Goal: Contribute content: Add original content to the website for others to see

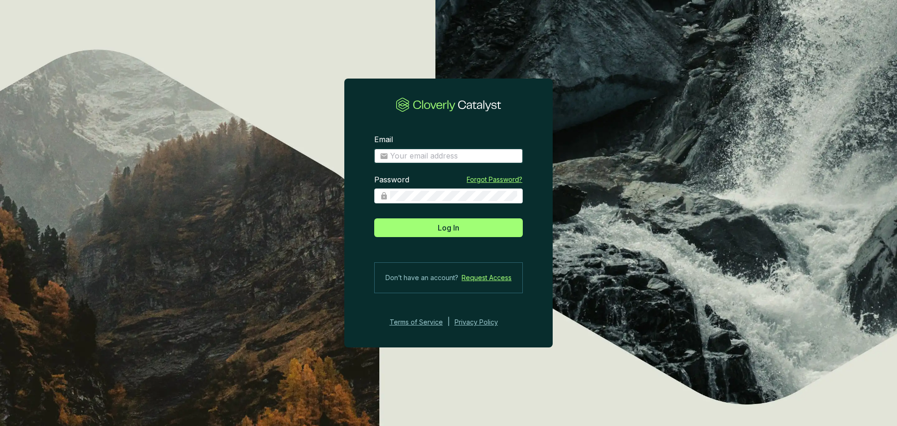
click at [427, 159] on input "Email" at bounding box center [453, 156] width 127 height 10
type input "stwisselmann@us-energy.com"
click at [414, 189] on span at bounding box center [448, 195] width 149 height 15
click at [374, 218] on button "Log In" at bounding box center [448, 227] width 149 height 19
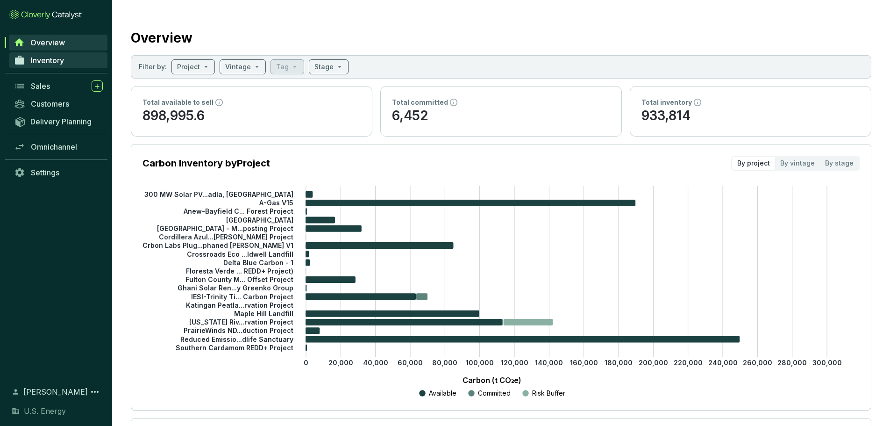
click at [51, 59] on span "Inventory" at bounding box center [47, 60] width 33 height 9
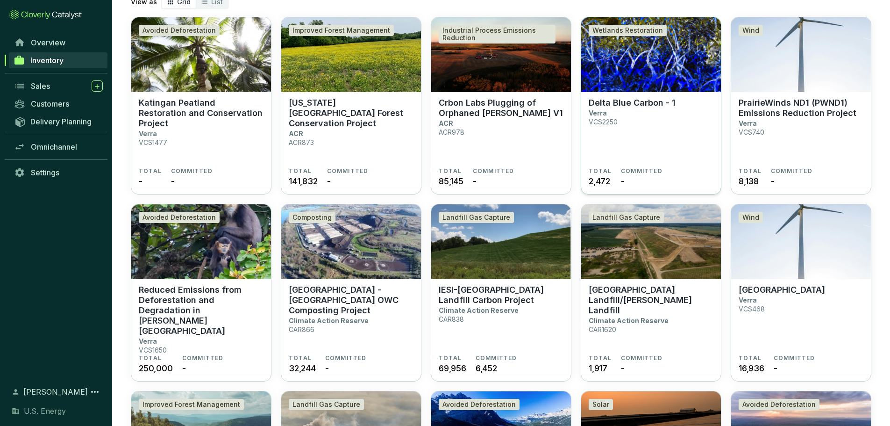
scroll to position [93, 0]
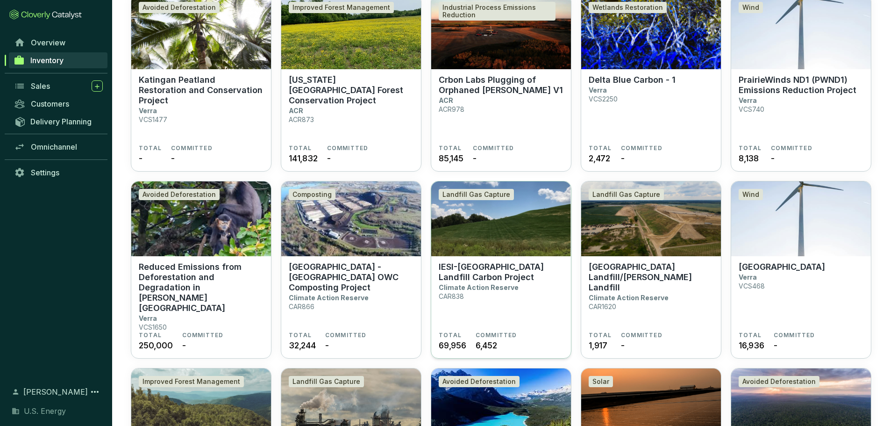
click at [484, 263] on p "IESI-[GEOGRAPHIC_DATA] Landfill Carbon Project" at bounding box center [501, 272] width 125 height 21
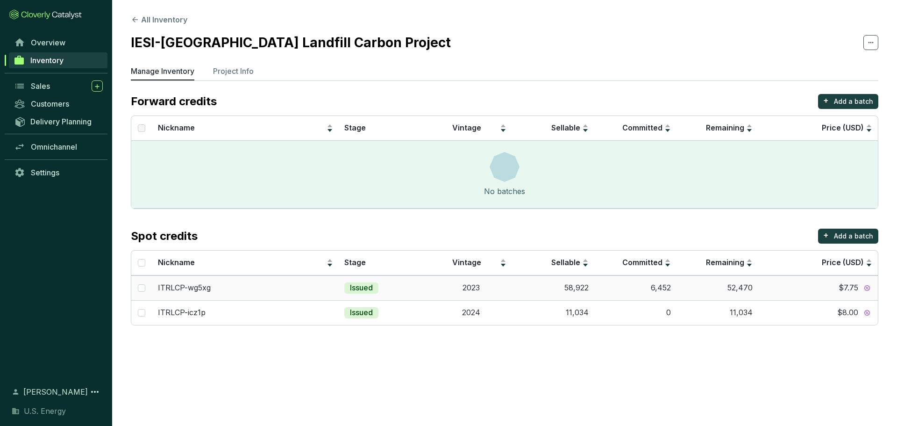
click at [747, 285] on td "52,470" at bounding box center [718, 287] width 82 height 25
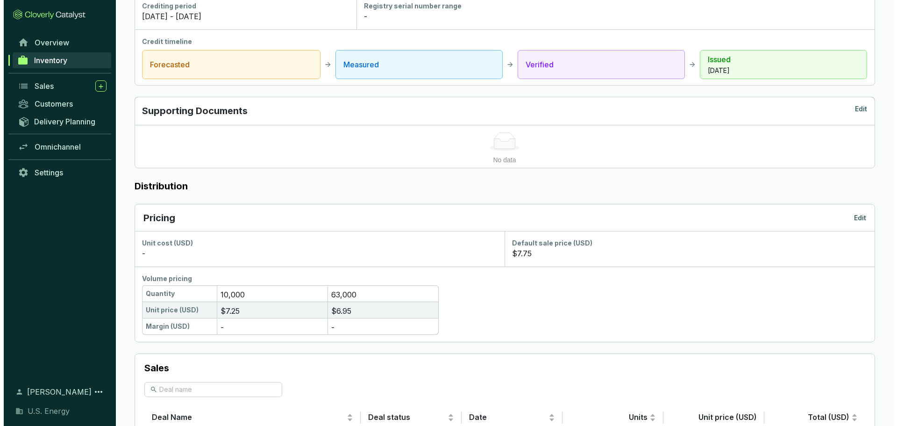
scroll to position [421, 0]
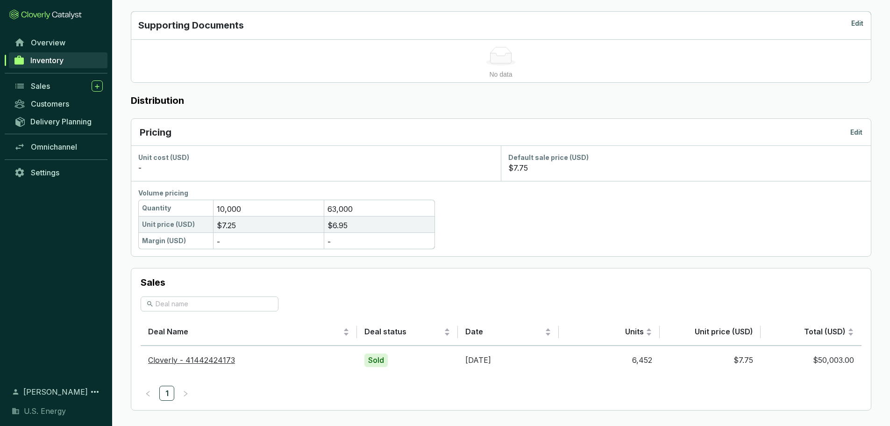
click at [529, 169] on section "$7.75" at bounding box center [685, 167] width 355 height 11
click at [855, 135] on p "Edit" at bounding box center [857, 132] width 12 height 9
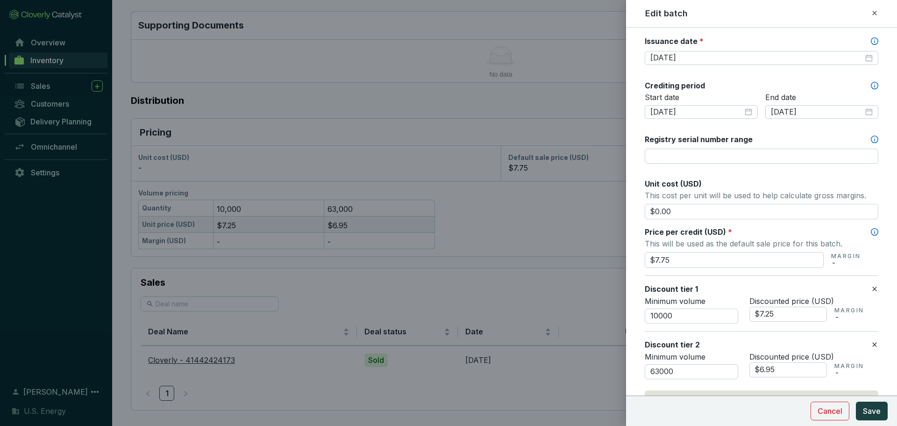
scroll to position [280, 0]
click at [657, 254] on input "$7.75" at bounding box center [734, 259] width 179 height 16
click at [657, 253] on input "$7.75" at bounding box center [734, 259] width 179 height 16
type input "$8.25"
click at [723, 238] on p "This will be used as the default sale price for this batch." at bounding box center [762, 242] width 234 height 13
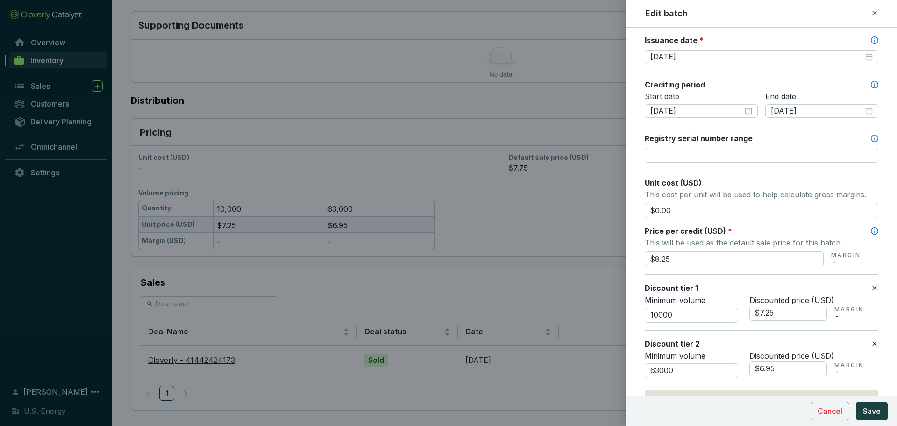
click at [871, 288] on icon at bounding box center [874, 287] width 7 height 11
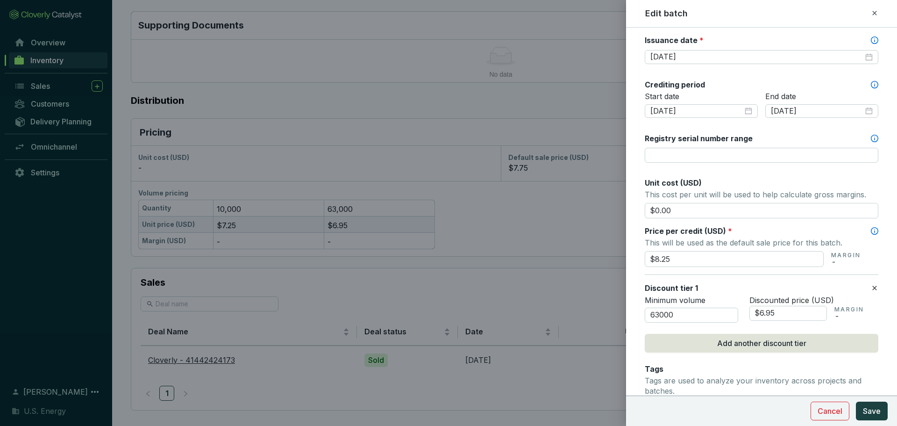
click at [871, 290] on icon at bounding box center [874, 287] width 7 height 11
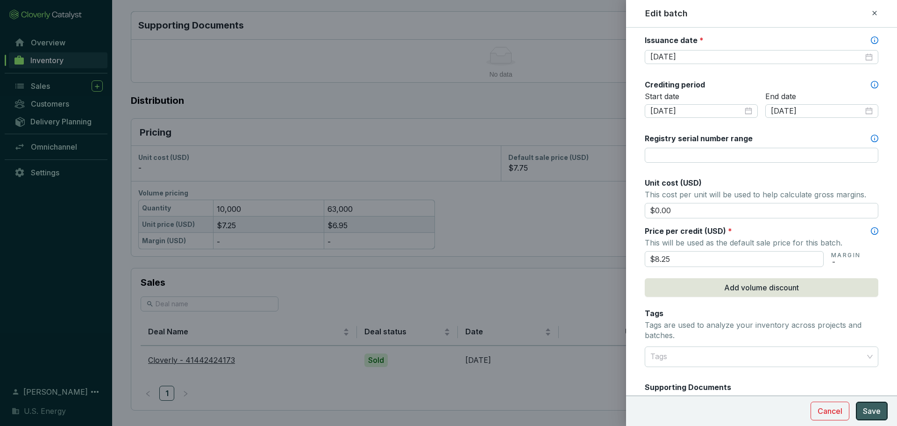
click at [870, 409] on span "Save" at bounding box center [872, 410] width 18 height 11
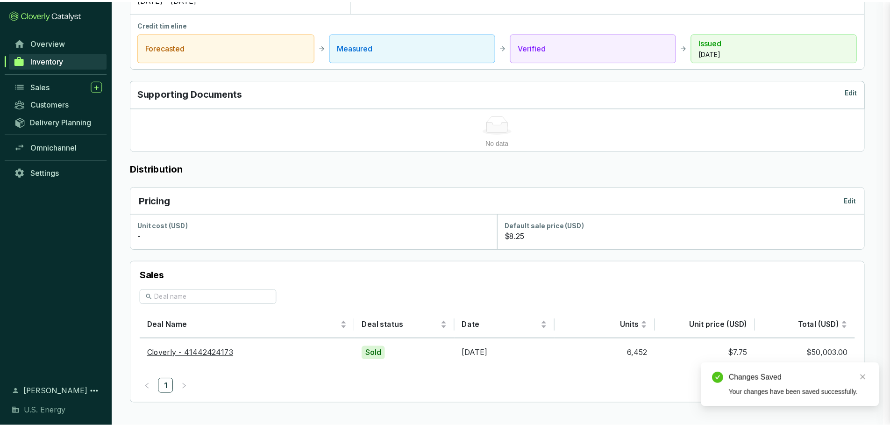
scroll to position [352, 0]
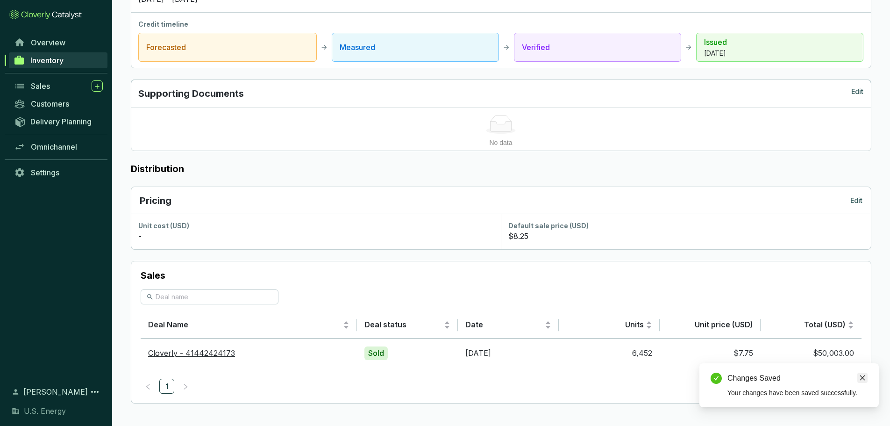
click at [866, 375] on link "Close" at bounding box center [863, 377] width 10 height 10
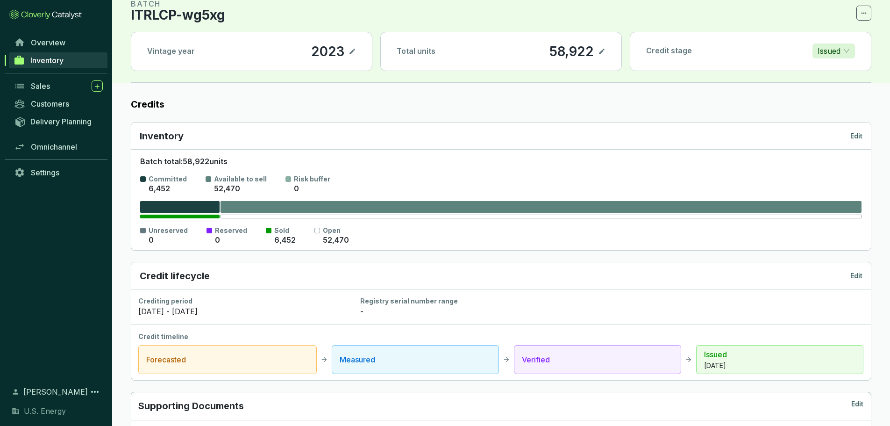
scroll to position [0, 0]
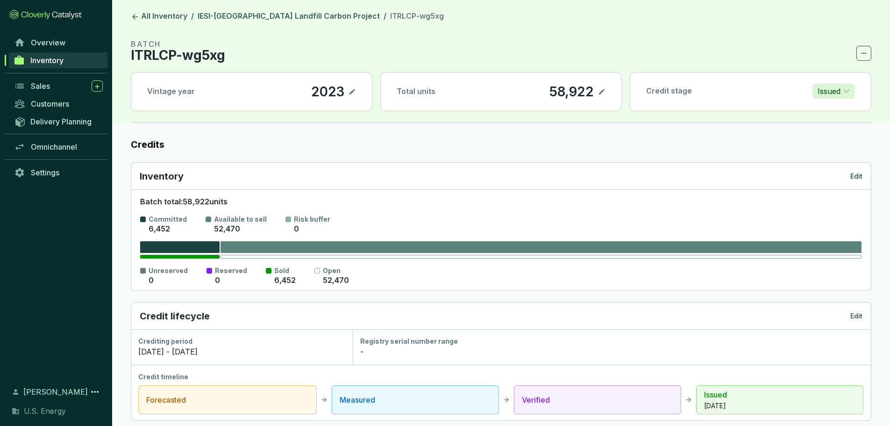
click at [44, 57] on span "Inventory" at bounding box center [46, 60] width 33 height 9
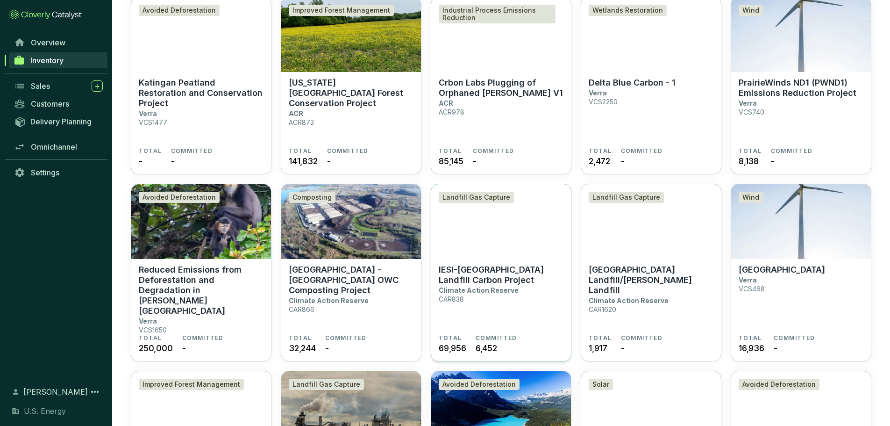
scroll to position [93, 0]
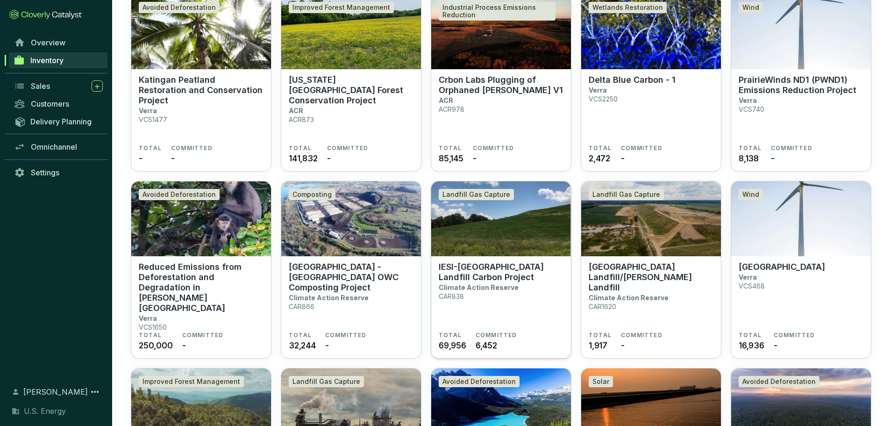
click at [486, 233] on img at bounding box center [501, 218] width 140 height 75
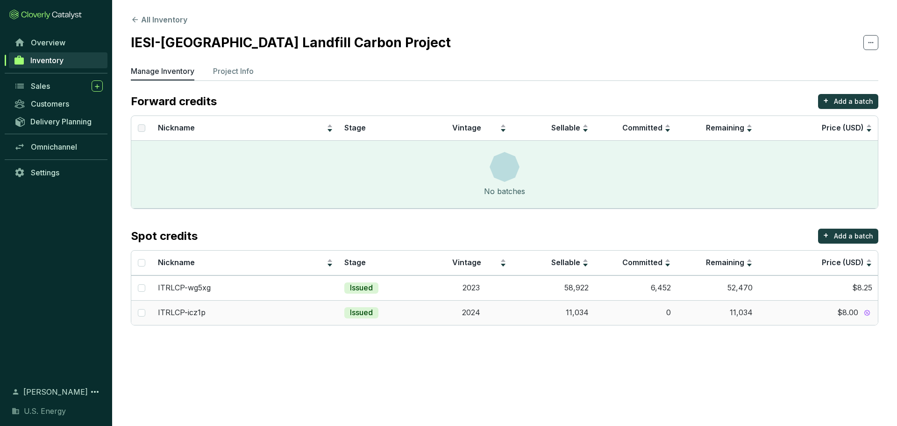
click at [844, 315] on span "$8.00" at bounding box center [847, 313] width 21 height 10
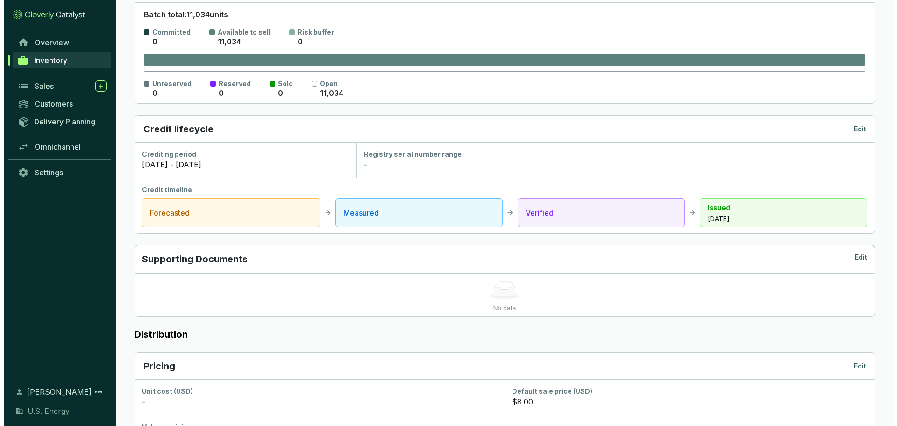
scroll to position [374, 0]
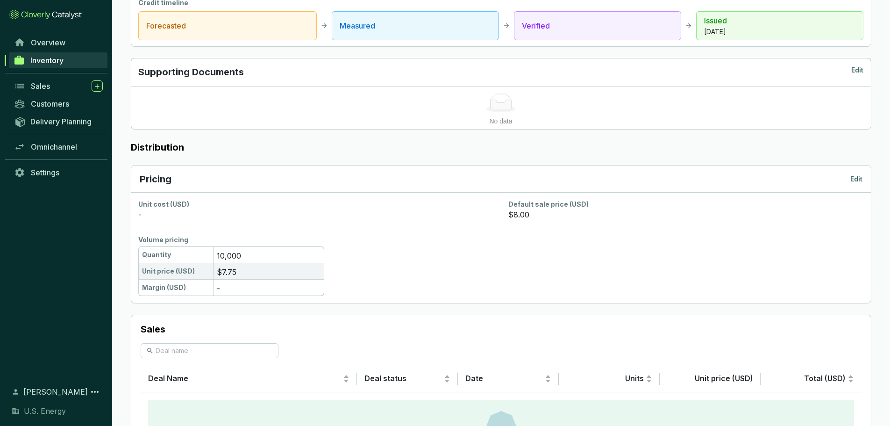
click at [860, 178] on p "Edit" at bounding box center [857, 178] width 12 height 9
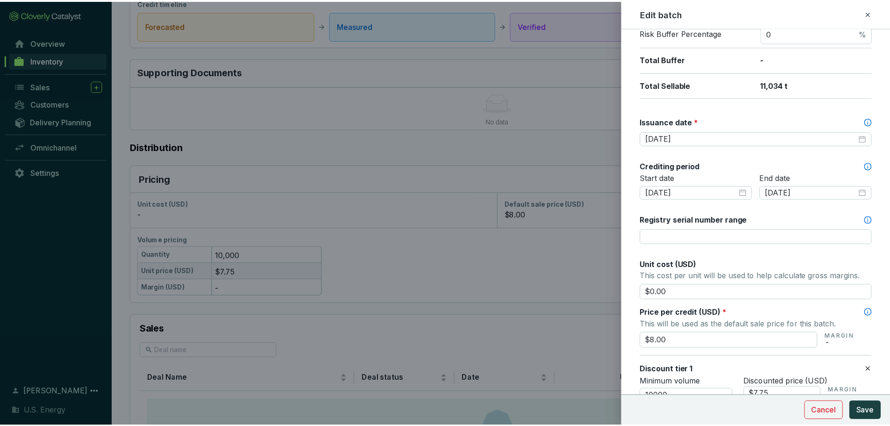
scroll to position [280, 0]
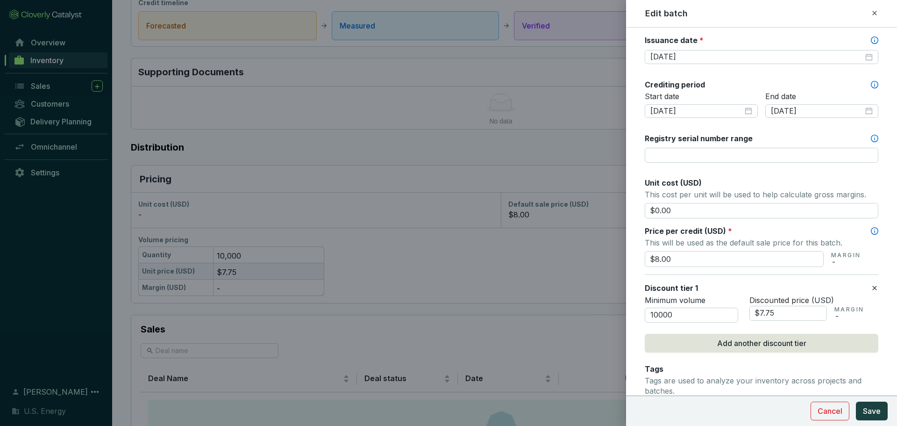
click at [871, 290] on icon at bounding box center [874, 287] width 7 height 11
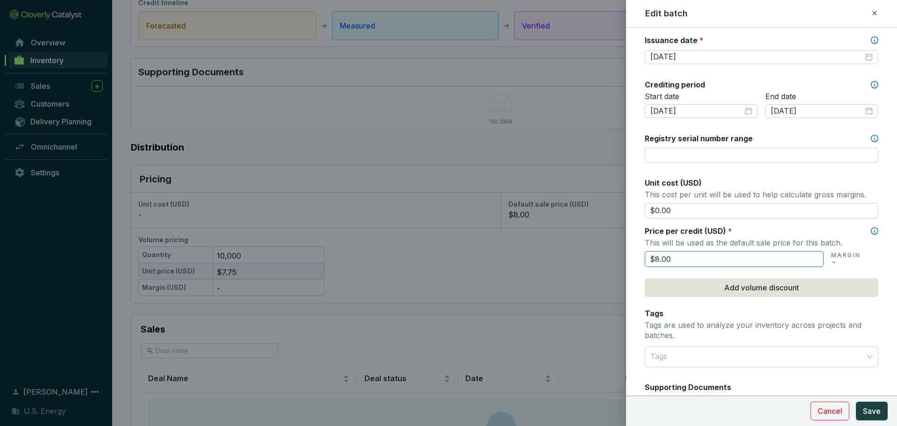
click at [673, 258] on input "$8.00" at bounding box center [734, 259] width 179 height 16
type input "$8.50"
click at [835, 299] on div "Batch name * This is the internal name that will be used throughout Catalyst. I…" at bounding box center [762, 155] width 234 height 795
click at [863, 412] on span "Save" at bounding box center [872, 410] width 18 height 11
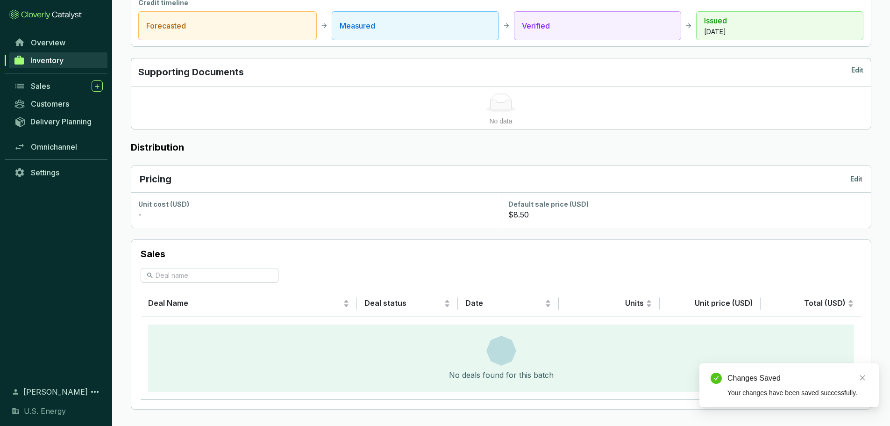
click at [34, 61] on span "Inventory" at bounding box center [46, 60] width 33 height 9
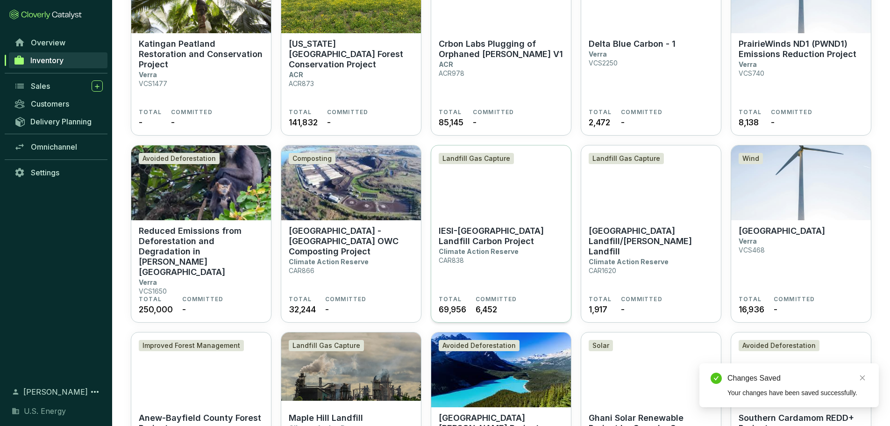
scroll to position [140, 0]
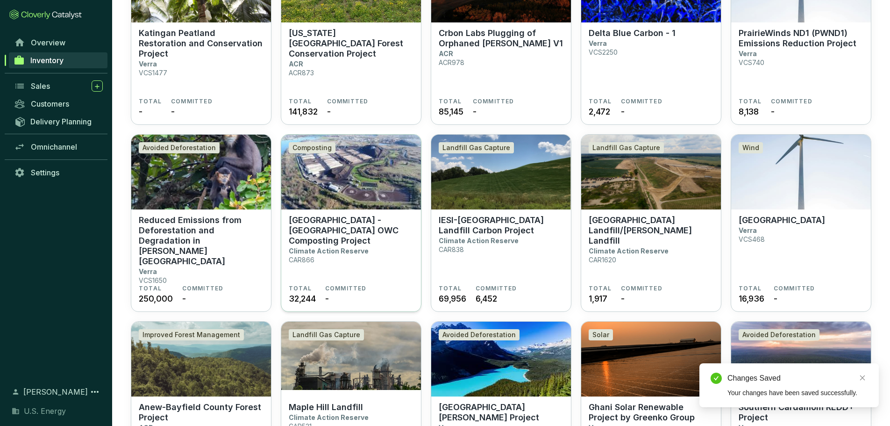
click at [346, 190] on img at bounding box center [351, 172] width 140 height 75
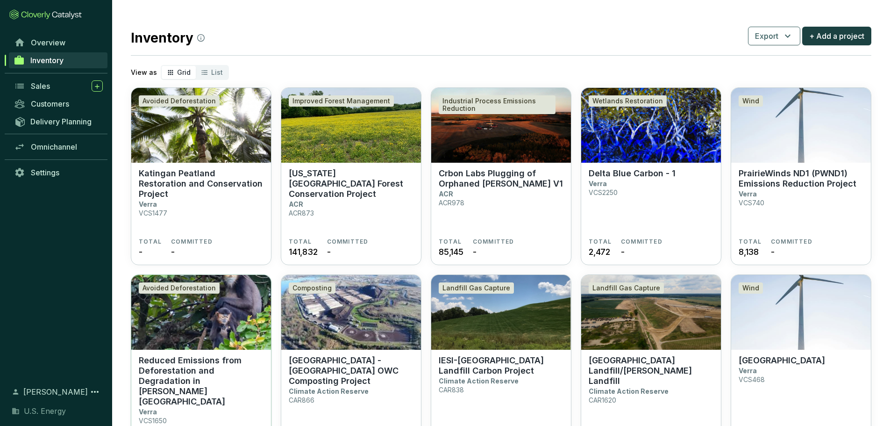
click at [186, 344] on img at bounding box center [201, 312] width 140 height 75
click at [794, 150] on img at bounding box center [801, 125] width 140 height 75
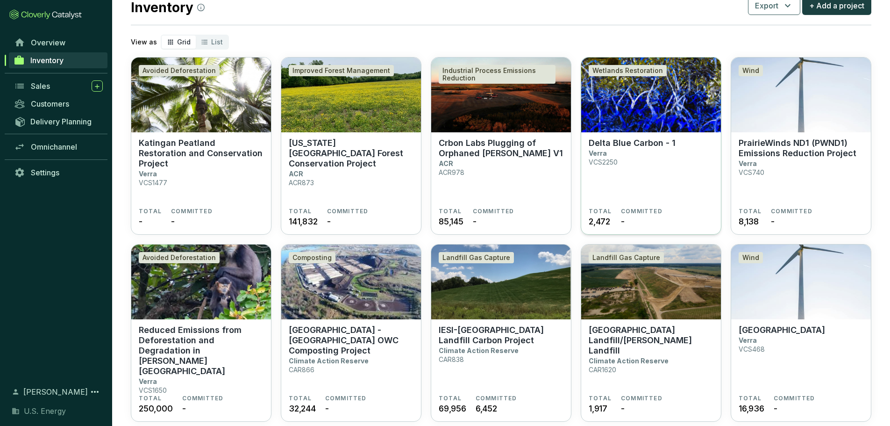
scroll to position [47, 0]
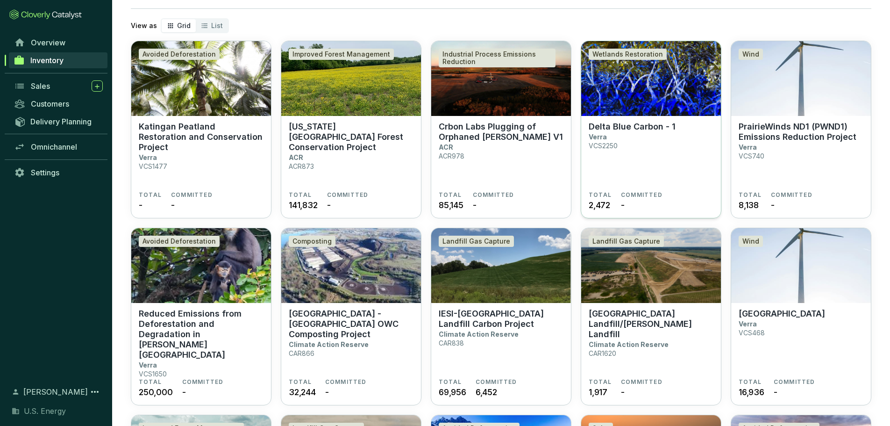
click at [657, 103] on img at bounding box center [651, 78] width 140 height 75
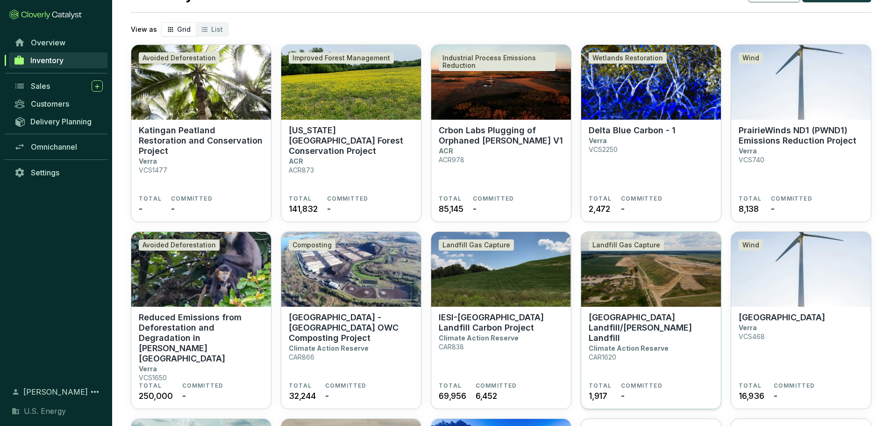
scroll to position [140, 0]
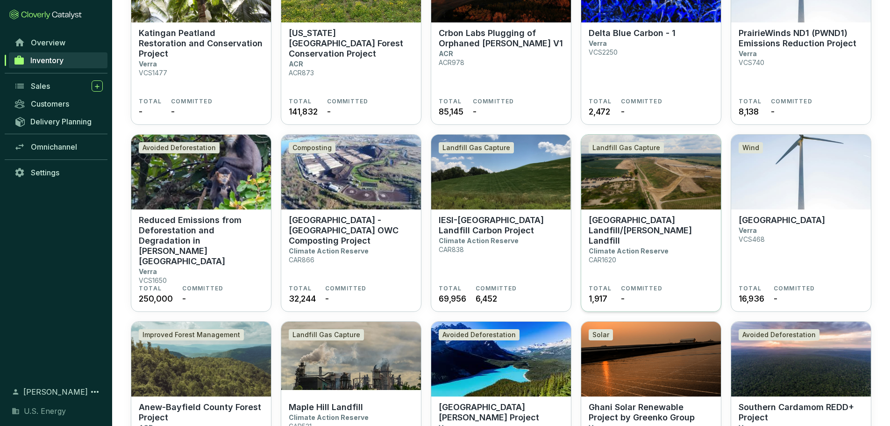
click at [658, 228] on p "[GEOGRAPHIC_DATA] Landfill/[PERSON_NAME] Landfill" at bounding box center [651, 230] width 125 height 31
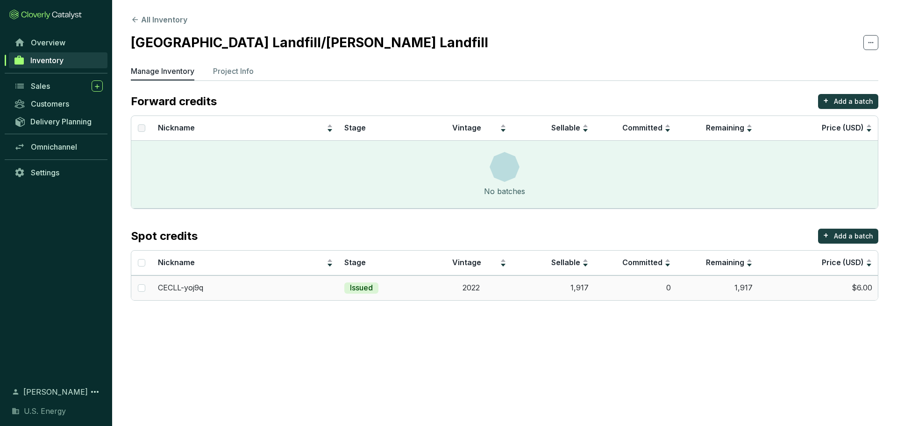
click at [866, 287] on td "$6.00" at bounding box center [819, 287] width 120 height 25
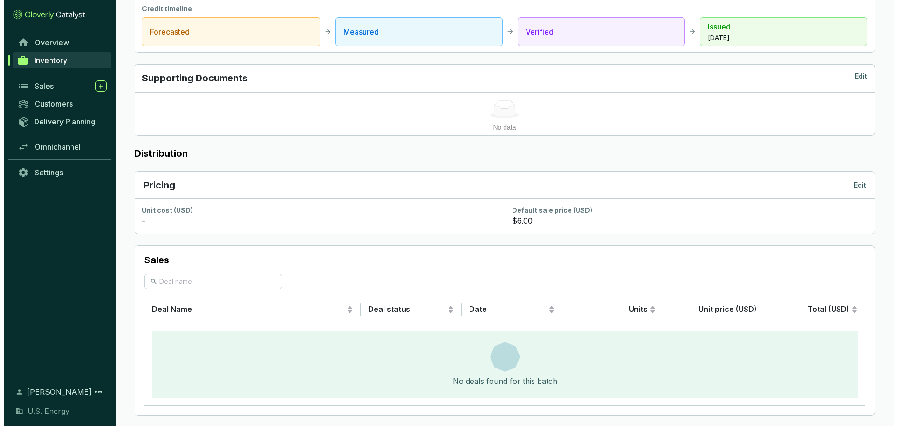
scroll to position [374, 0]
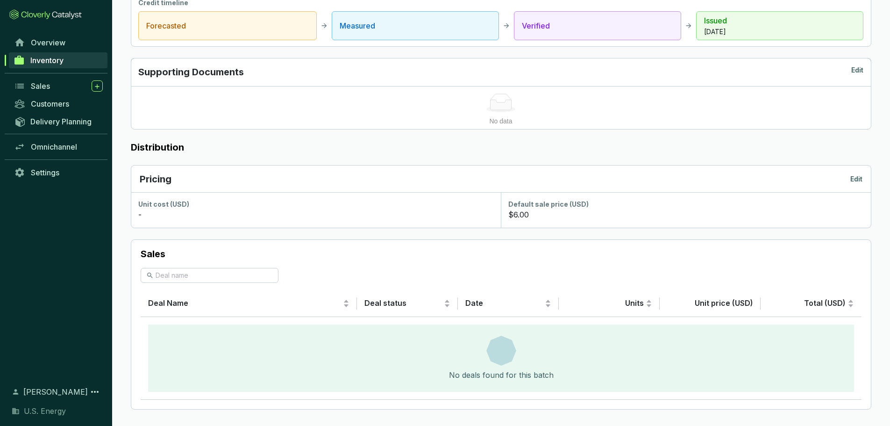
click at [853, 181] on p "Edit" at bounding box center [857, 178] width 12 height 9
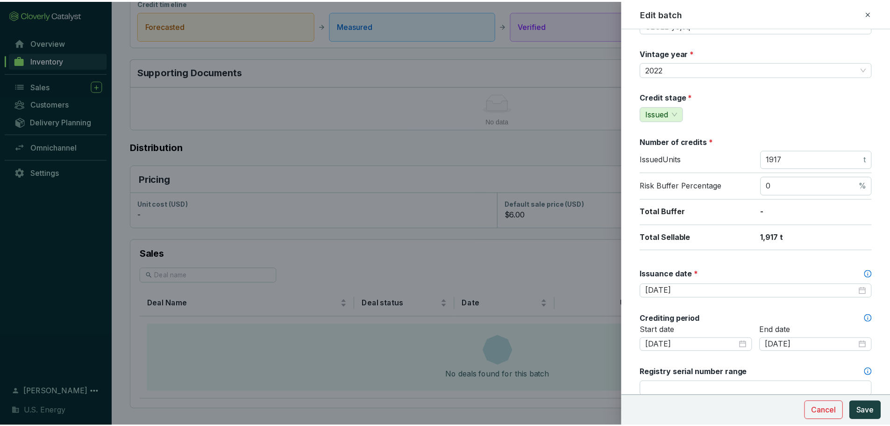
scroll to position [187, 0]
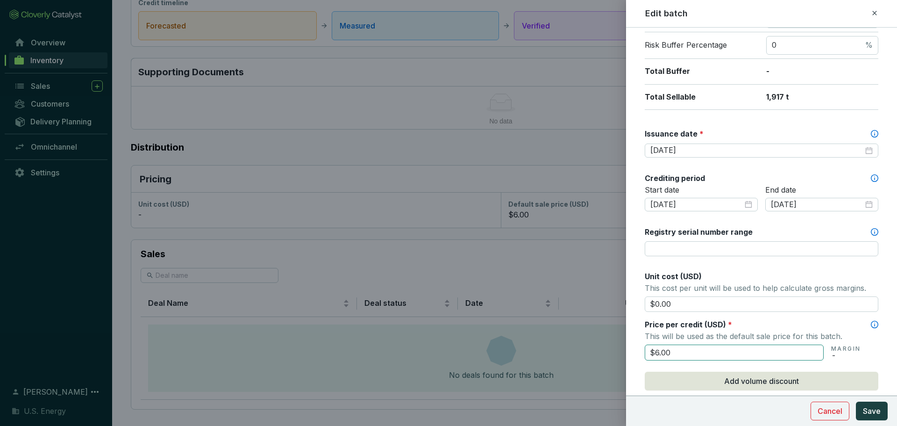
click at [662, 352] on input "$6.00" at bounding box center [734, 352] width 179 height 16
type input "$6.15"
click at [856, 401] on button "Save" at bounding box center [872, 410] width 32 height 19
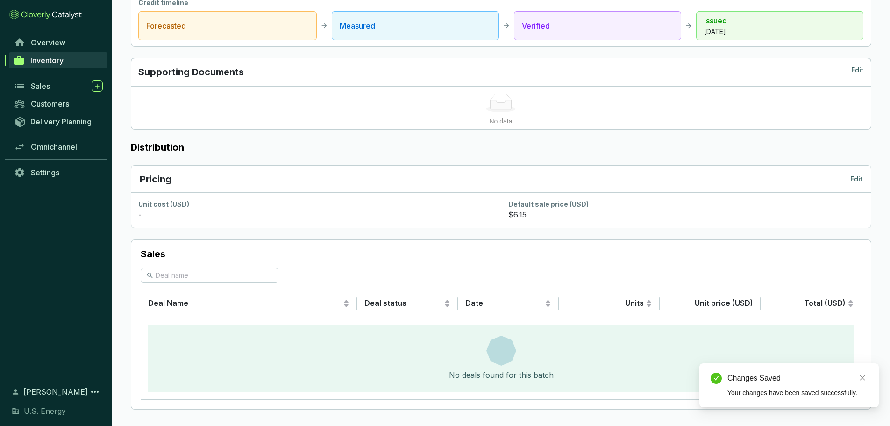
click at [50, 57] on span "Inventory" at bounding box center [46, 60] width 33 height 9
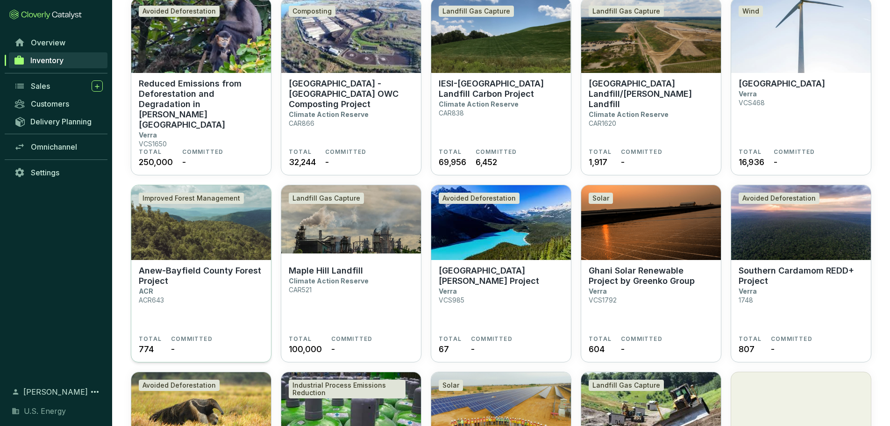
scroll to position [280, 0]
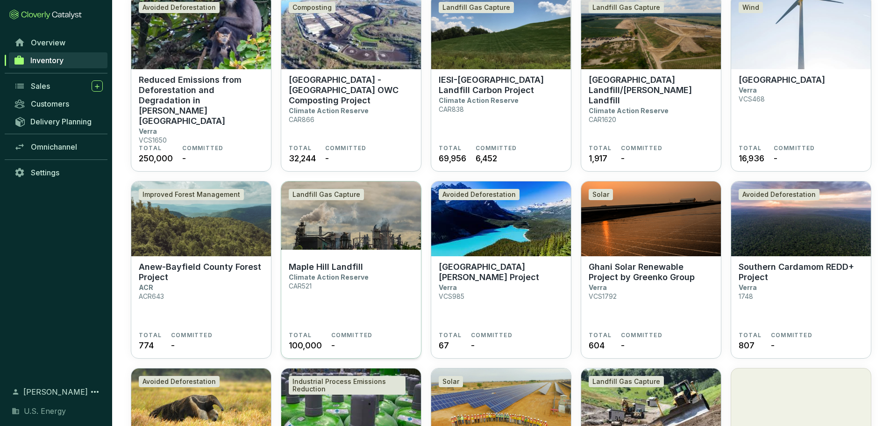
click at [329, 264] on p "Maple Hill Landfill" at bounding box center [326, 267] width 74 height 10
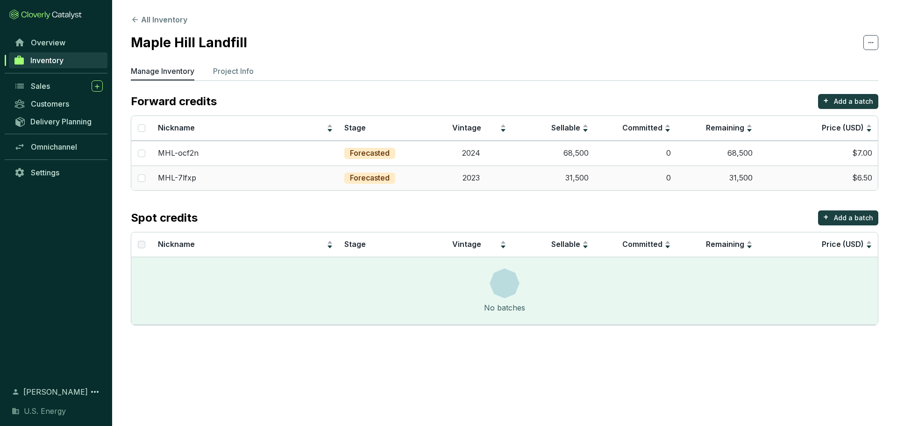
click at [832, 178] on td "$6.50" at bounding box center [819, 177] width 120 height 25
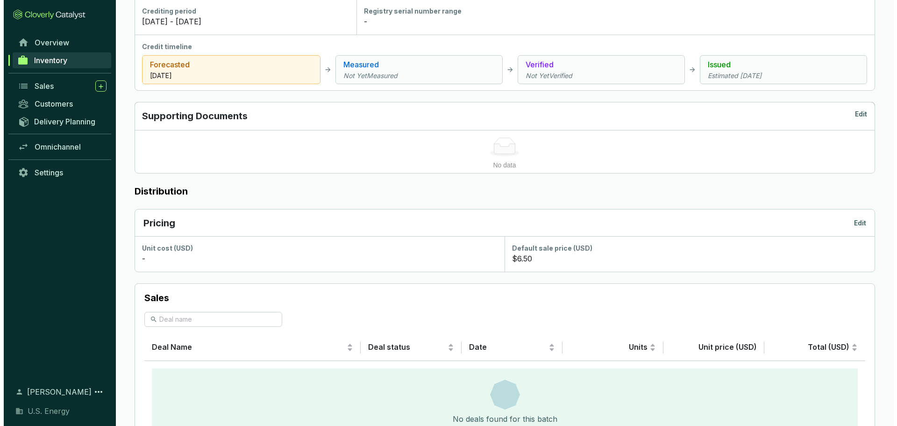
scroll to position [240, 0]
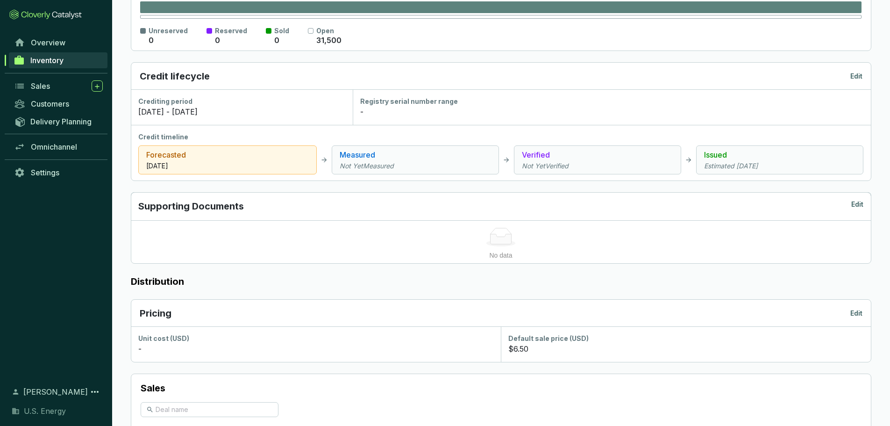
click at [857, 313] on p "Edit" at bounding box center [857, 312] width 12 height 9
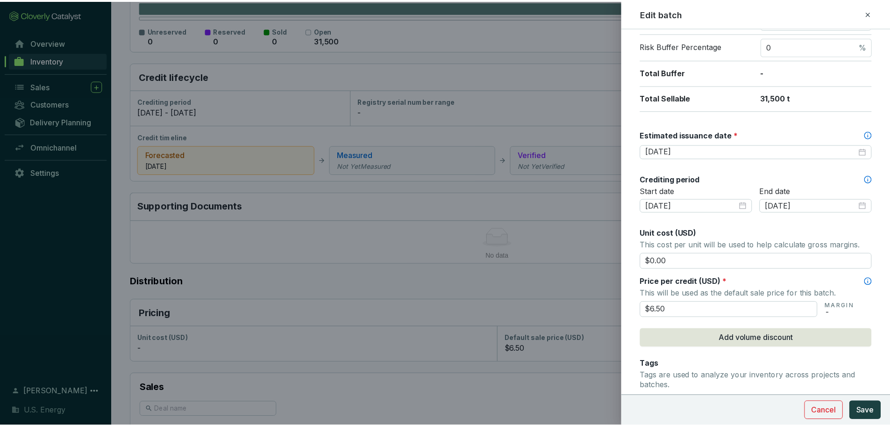
scroll to position [187, 0]
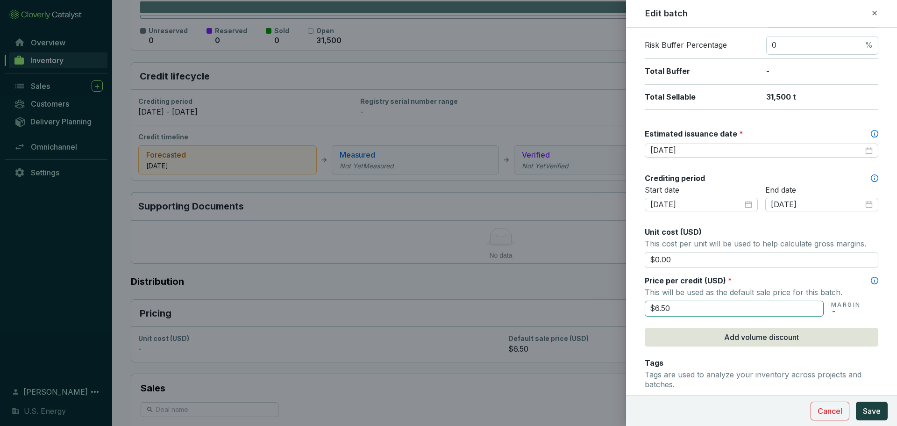
click at [658, 307] on input "$6.50" at bounding box center [734, 309] width 179 height 16
type input "$7.50"
click at [781, 289] on p "This will be used as the default sale price for this batch." at bounding box center [762, 292] width 234 height 13
click at [873, 410] on span "Save" at bounding box center [872, 410] width 18 height 11
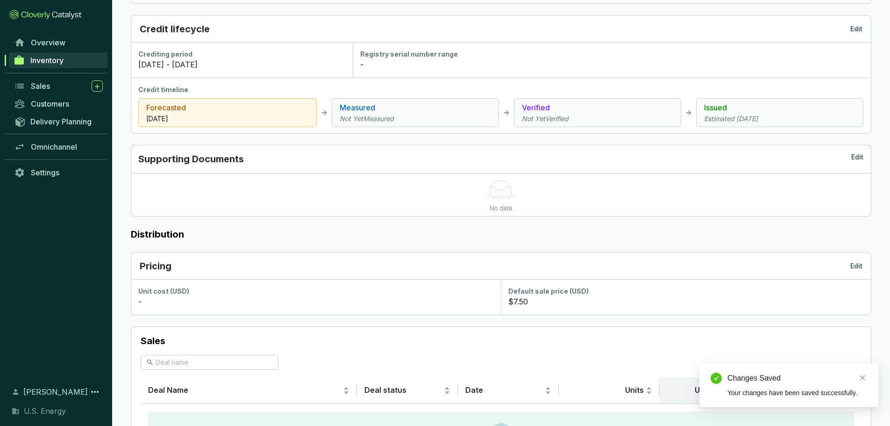
scroll to position [380, 0]
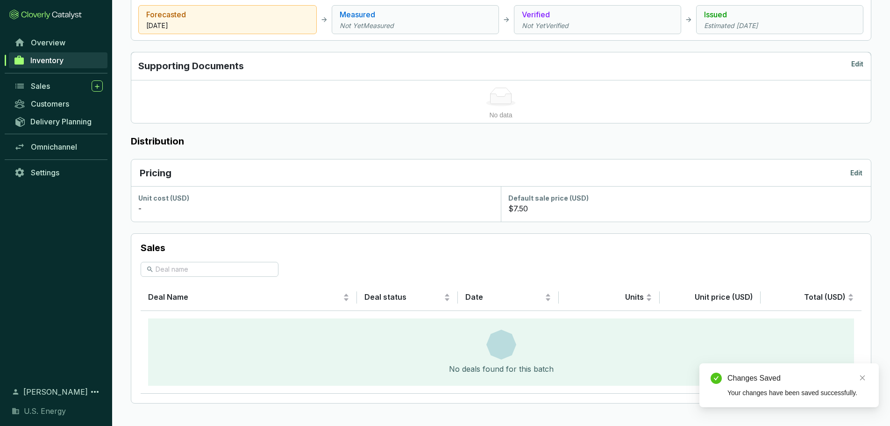
click at [38, 58] on span "Inventory" at bounding box center [46, 60] width 33 height 9
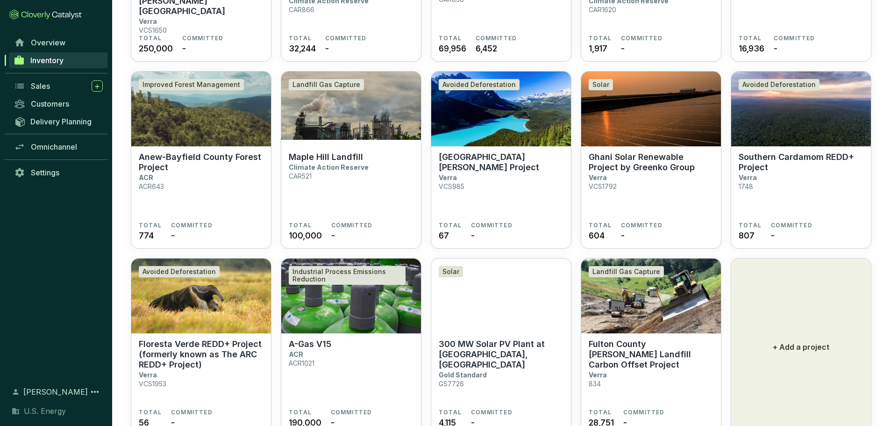
scroll to position [284, 0]
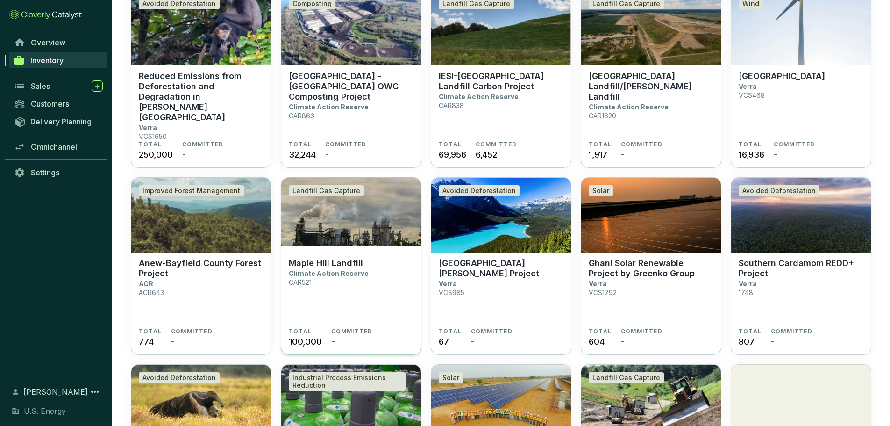
click at [333, 267] on p "Maple Hill Landfill" at bounding box center [326, 263] width 74 height 10
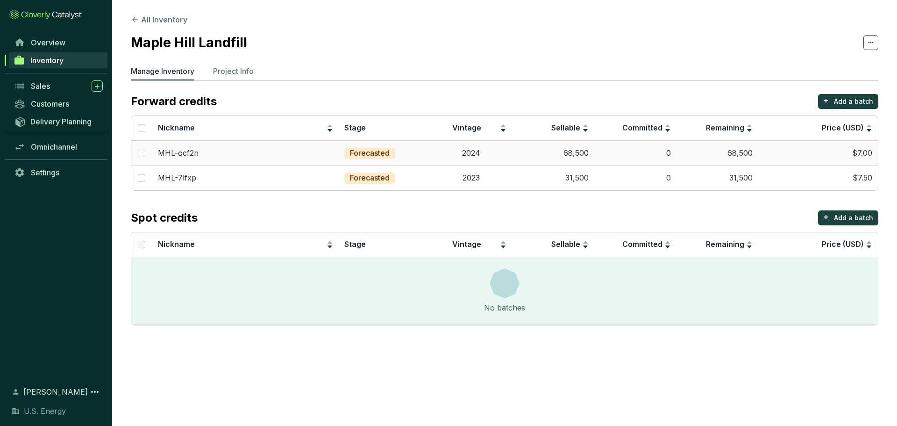
click at [855, 153] on td "$7.00" at bounding box center [819, 153] width 120 height 25
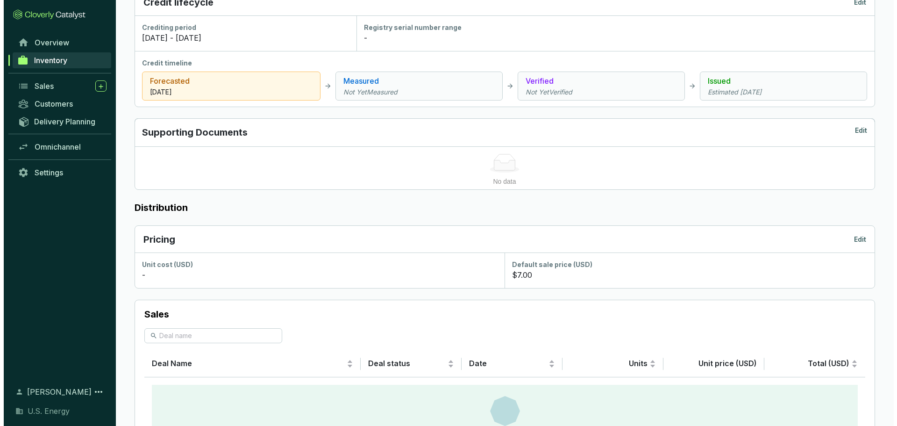
scroll to position [374, 0]
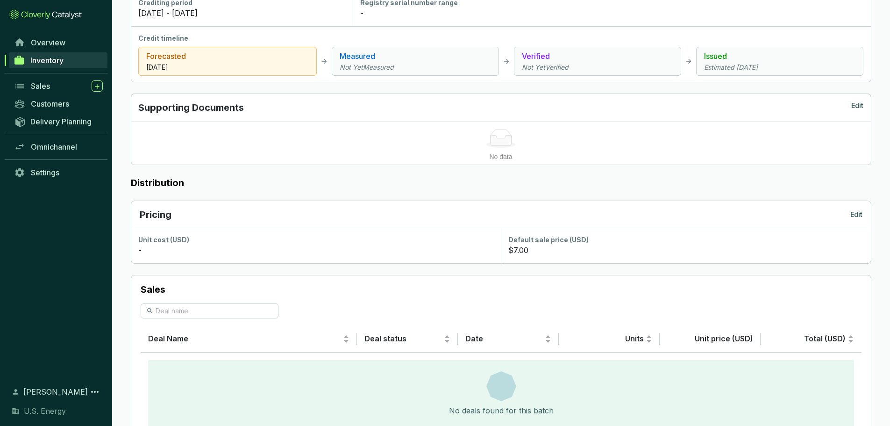
click at [859, 208] on div "Pricing Edit" at bounding box center [501, 214] width 723 height 13
click at [855, 213] on p "Edit" at bounding box center [857, 214] width 12 height 9
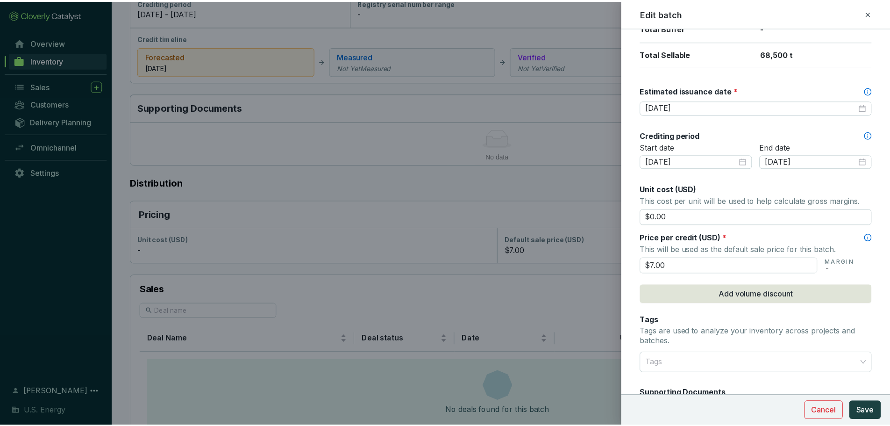
scroll to position [234, 0]
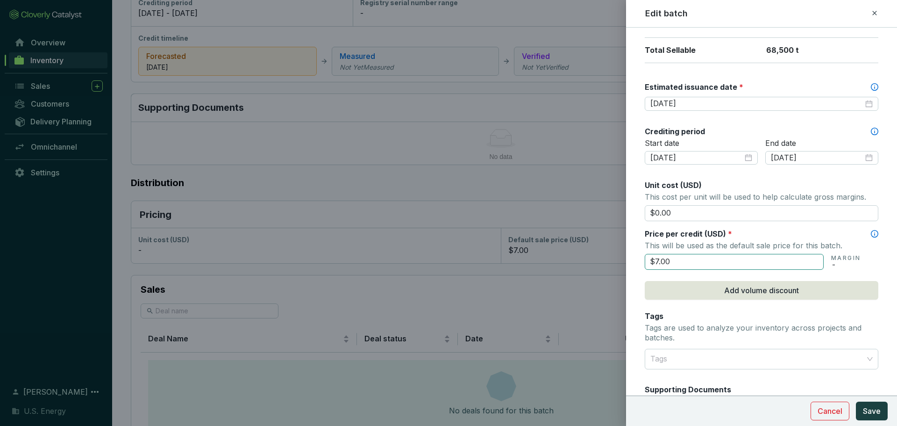
click at [671, 258] on input "$7.00" at bounding box center [734, 262] width 179 height 16
type input "$7.75"
click at [770, 239] on p "This will be used as the default sale price for this batch." at bounding box center [762, 245] width 234 height 13
click at [875, 410] on span "Save" at bounding box center [872, 410] width 18 height 11
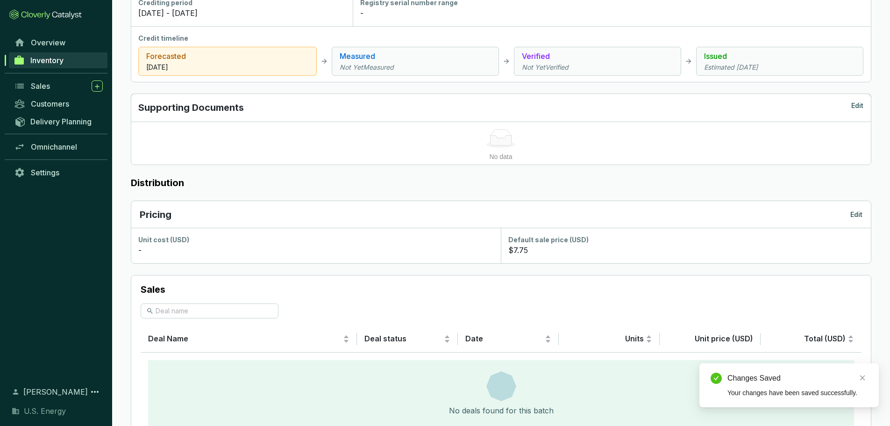
click at [55, 60] on span "Inventory" at bounding box center [46, 60] width 33 height 9
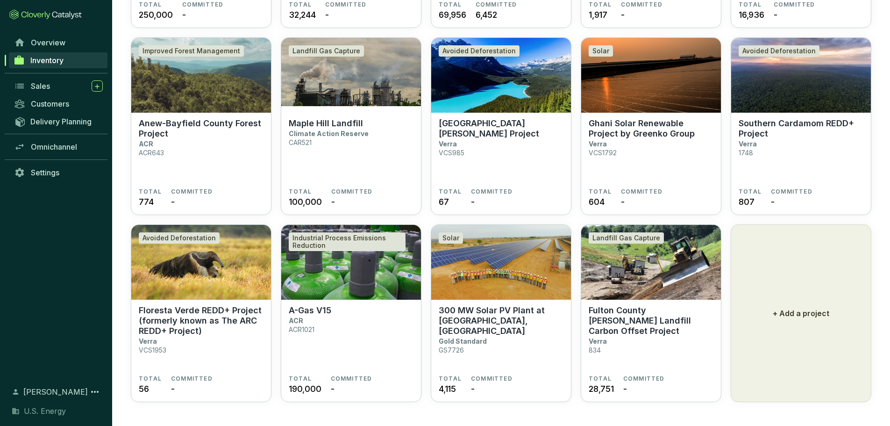
scroll to position [424, 0]
click at [306, 309] on p "A-Gas V15" at bounding box center [310, 310] width 43 height 10
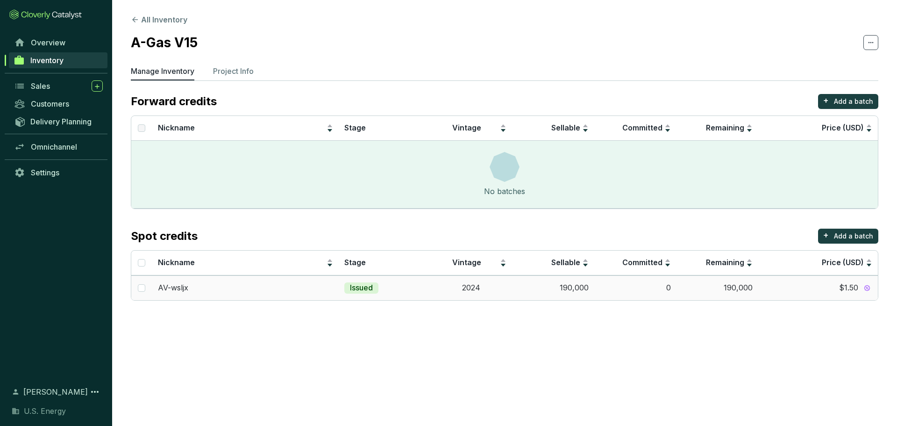
click at [584, 288] on td "190,000" at bounding box center [553, 287] width 82 height 25
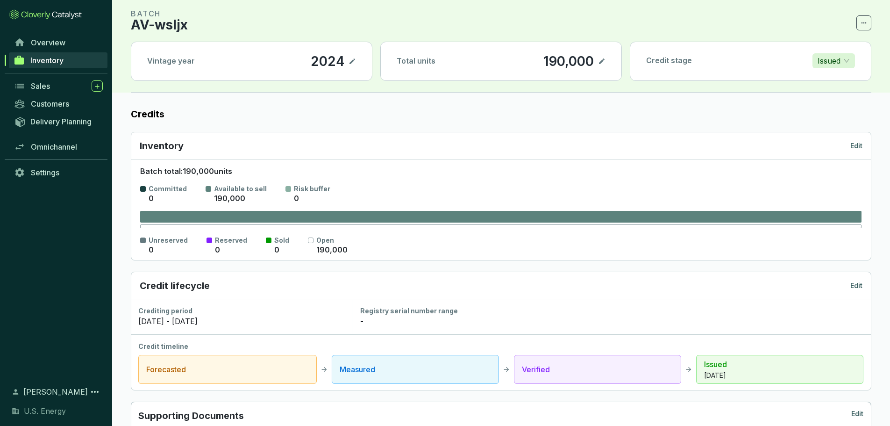
scroll to position [47, 0]
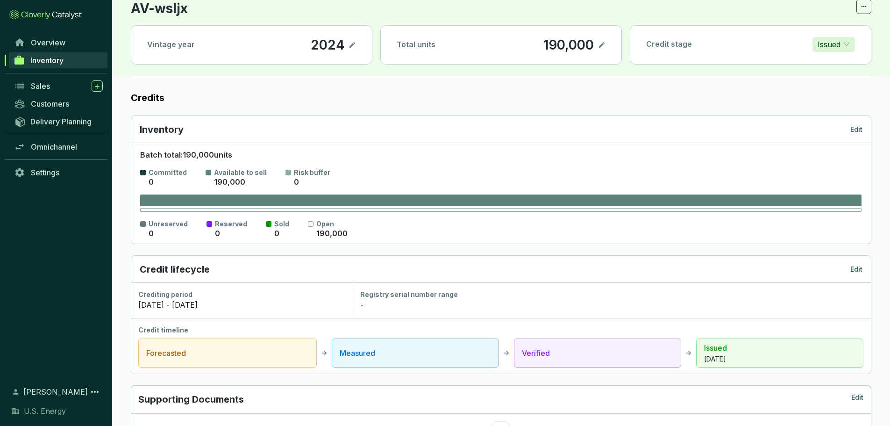
click at [601, 44] on icon at bounding box center [601, 44] width 7 height 11
click at [572, 17] on section "BATCH AV-wsljx Vintage year 2024 Total units 154428 Credit stage Issued" at bounding box center [501, 34] width 741 height 85
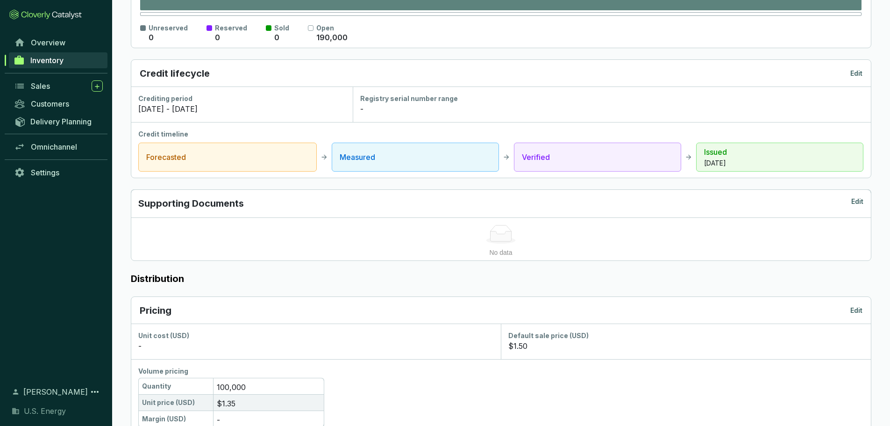
scroll to position [327, 0]
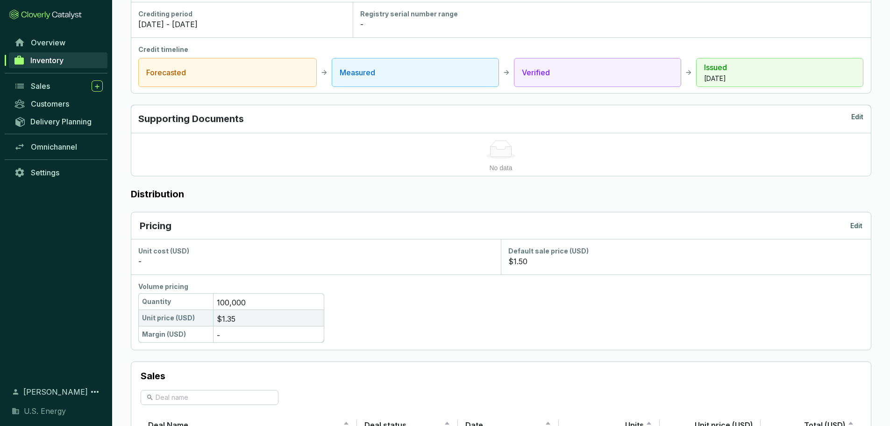
click at [857, 227] on p "Edit" at bounding box center [857, 225] width 12 height 9
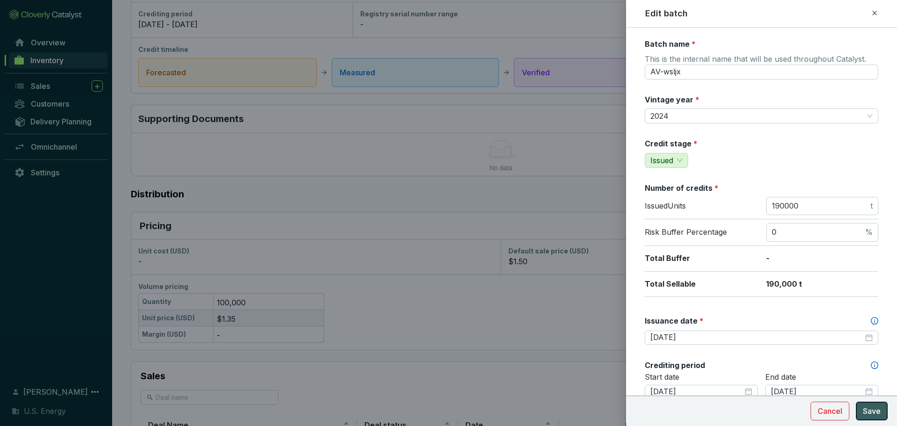
click at [866, 415] on span "Save" at bounding box center [872, 410] width 18 height 11
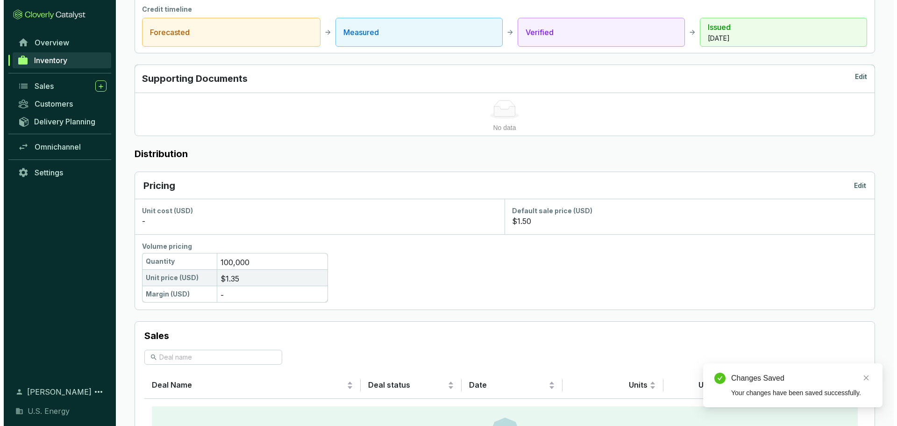
scroll to position [421, 0]
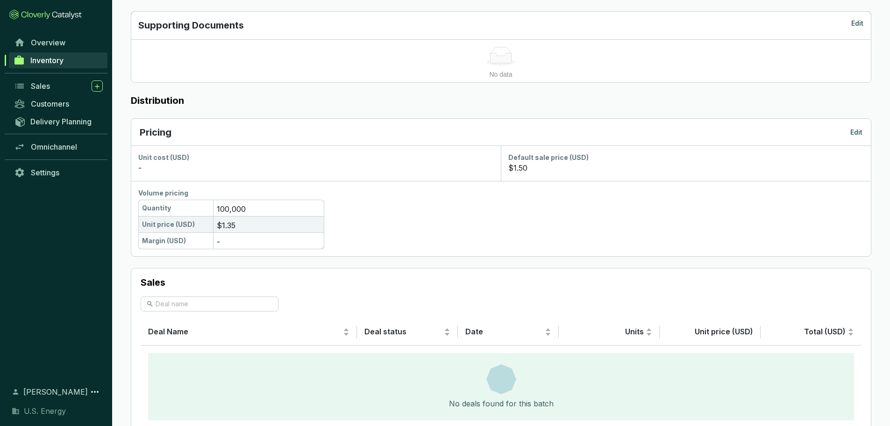
click at [858, 123] on div "Pricing Edit" at bounding box center [501, 132] width 740 height 27
click at [858, 132] on p "Edit" at bounding box center [857, 132] width 12 height 9
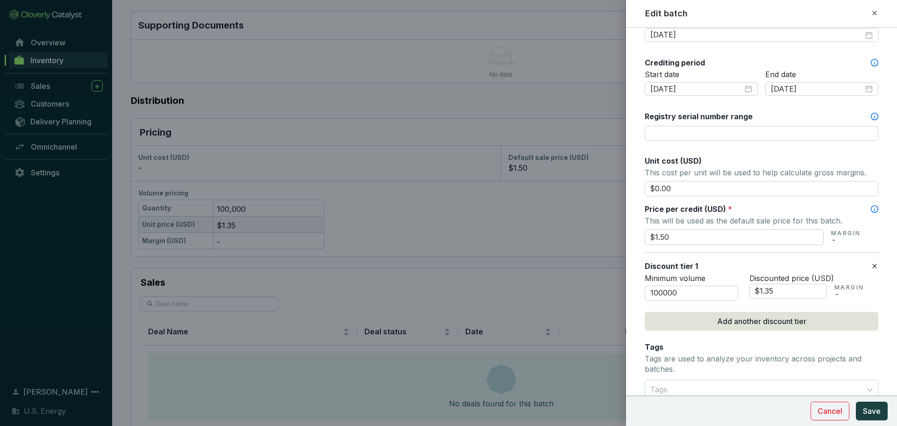
scroll to position [327, 0]
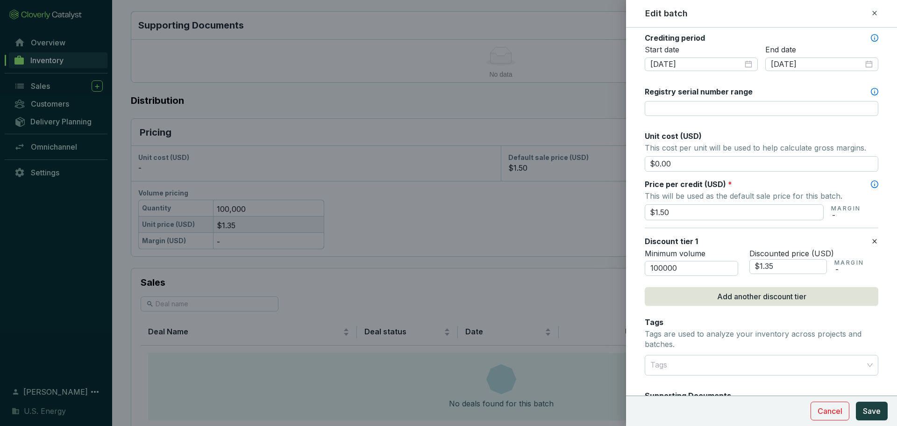
click at [873, 241] on icon at bounding box center [875, 241] width 4 height 4
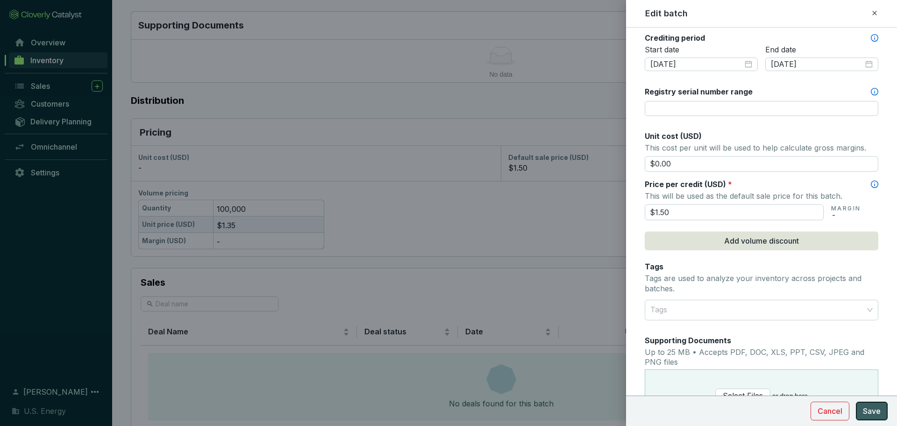
click at [873, 408] on span "Save" at bounding box center [872, 410] width 18 height 11
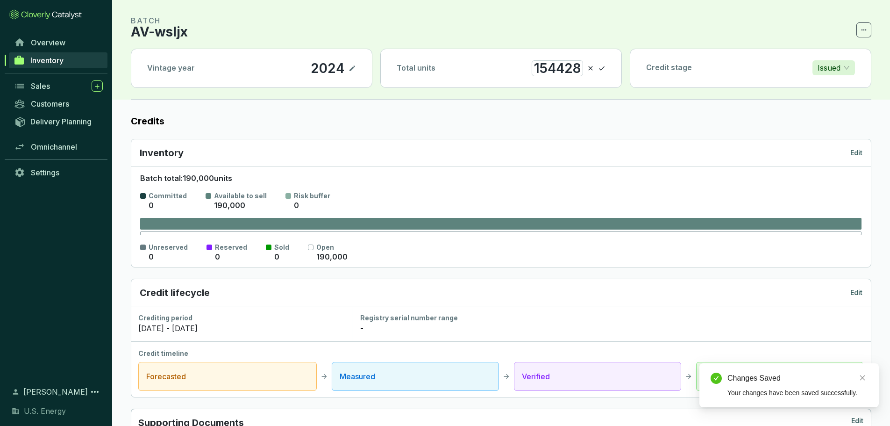
scroll to position [0, 0]
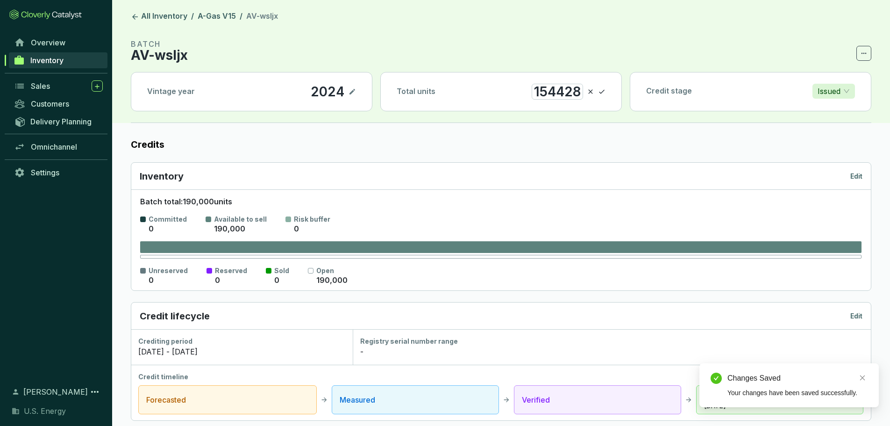
click at [51, 60] on span "Inventory" at bounding box center [46, 60] width 33 height 9
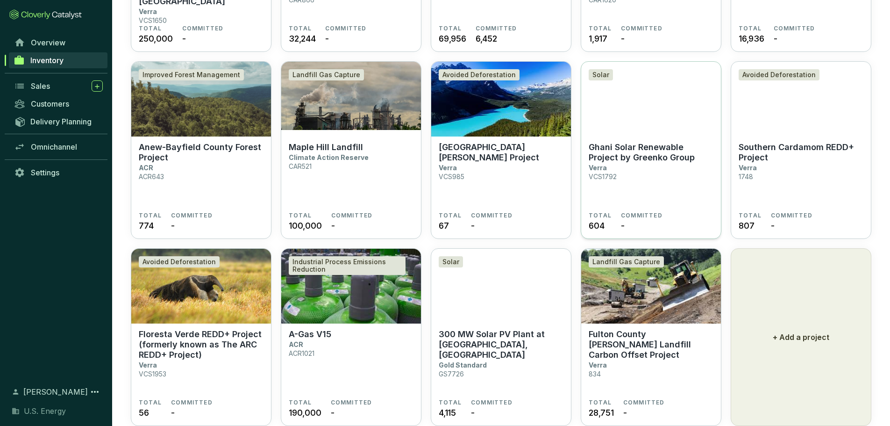
scroll to position [424, 0]
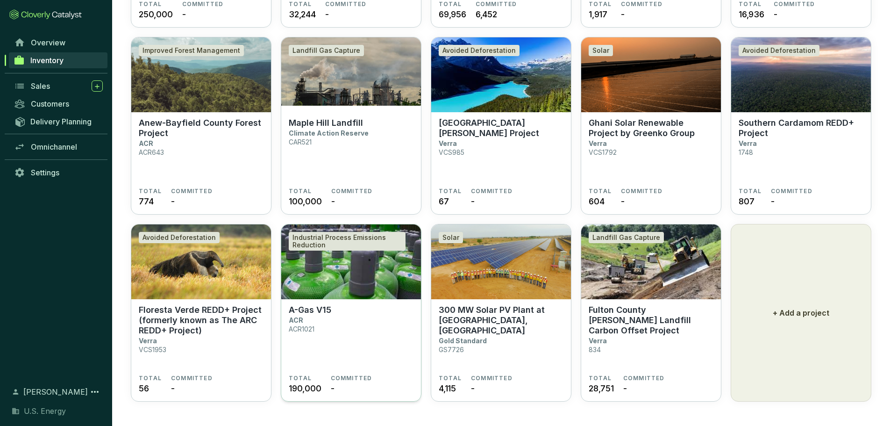
click at [312, 382] on span "190,000" at bounding box center [305, 388] width 33 height 13
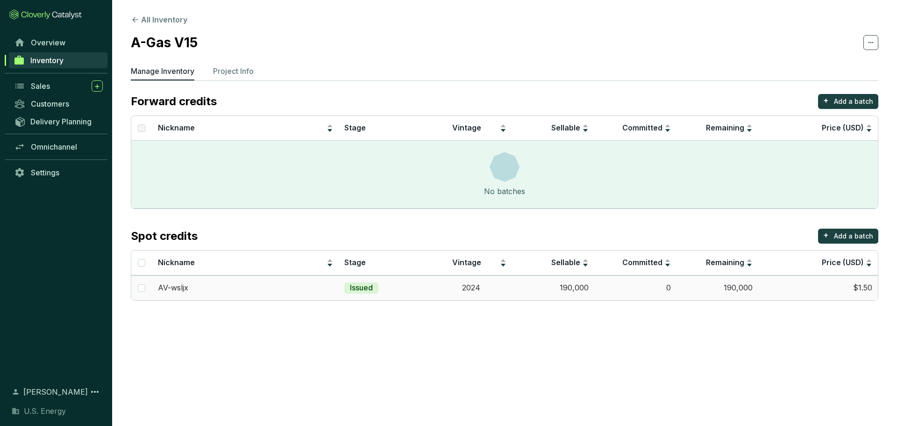
click at [580, 289] on td "190,000" at bounding box center [553, 287] width 82 height 25
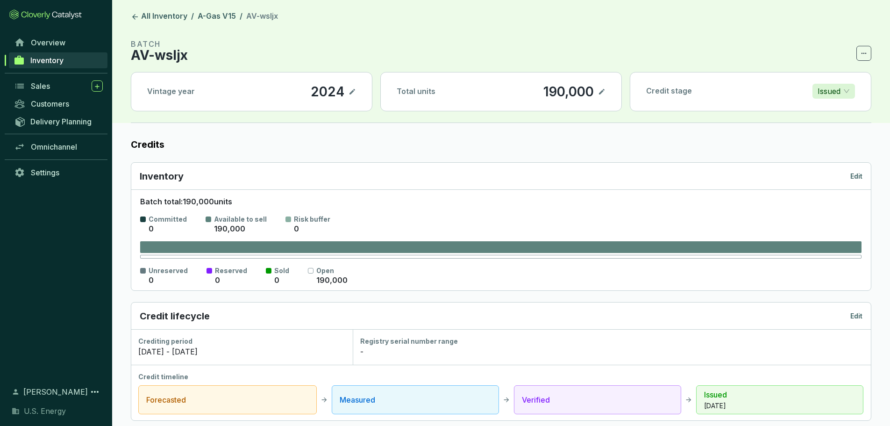
click at [603, 93] on icon at bounding box center [601, 91] width 7 height 11
click at [569, 52] on section "BATCH AV-wsljx" at bounding box center [501, 49] width 741 height 22
click at [603, 91] on icon at bounding box center [602, 92] width 6 height 4
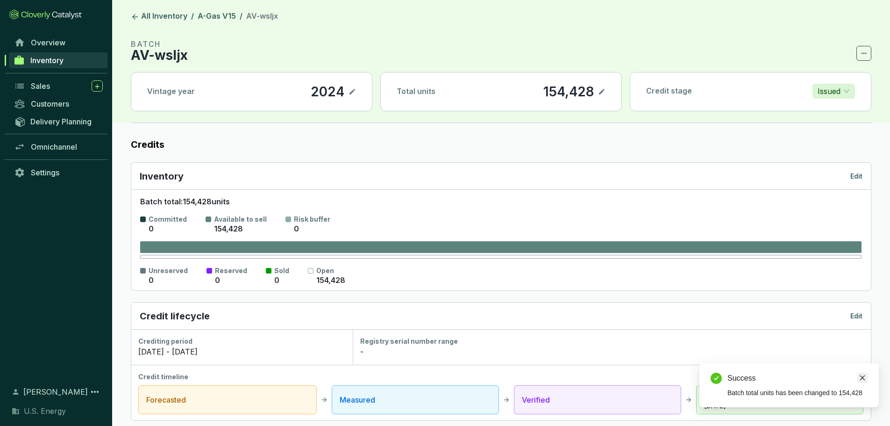
click at [860, 377] on icon "close" at bounding box center [862, 377] width 7 height 7
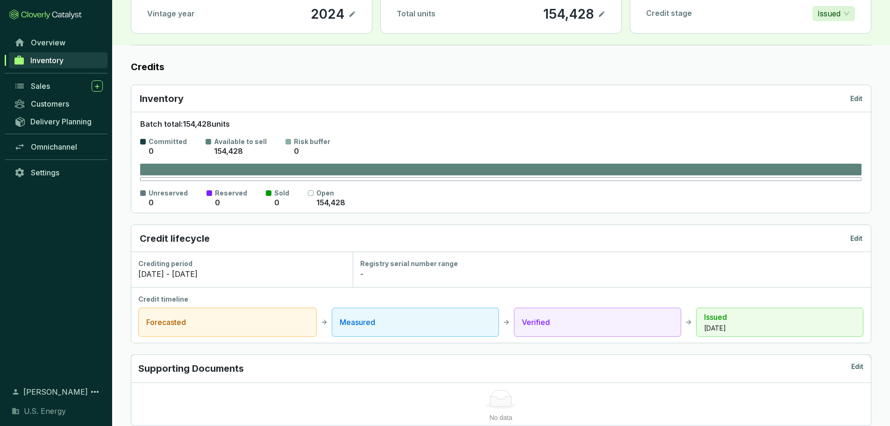
scroll to position [47, 0]
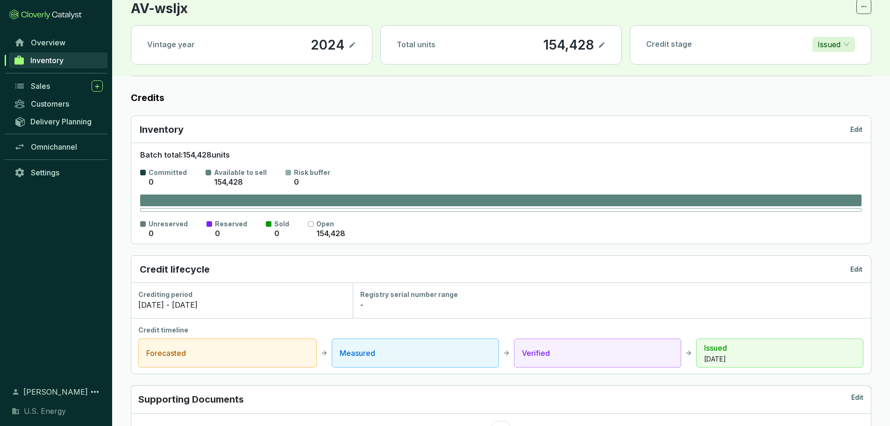
click at [46, 64] on span "Inventory" at bounding box center [46, 60] width 33 height 9
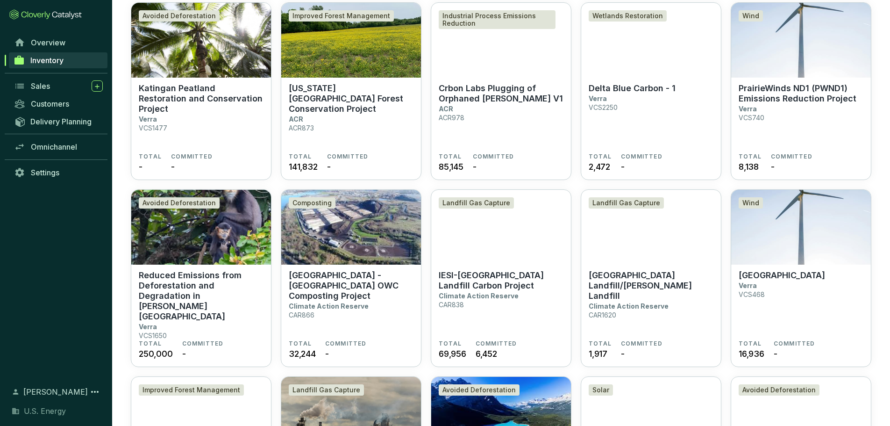
scroll to position [93, 0]
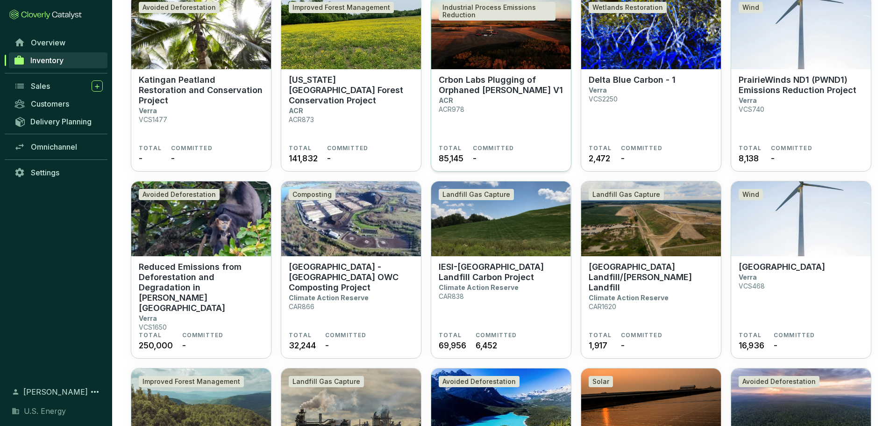
click at [483, 89] on p "Crbon Labs Plugging of Orphaned [PERSON_NAME] V1" at bounding box center [501, 85] width 125 height 21
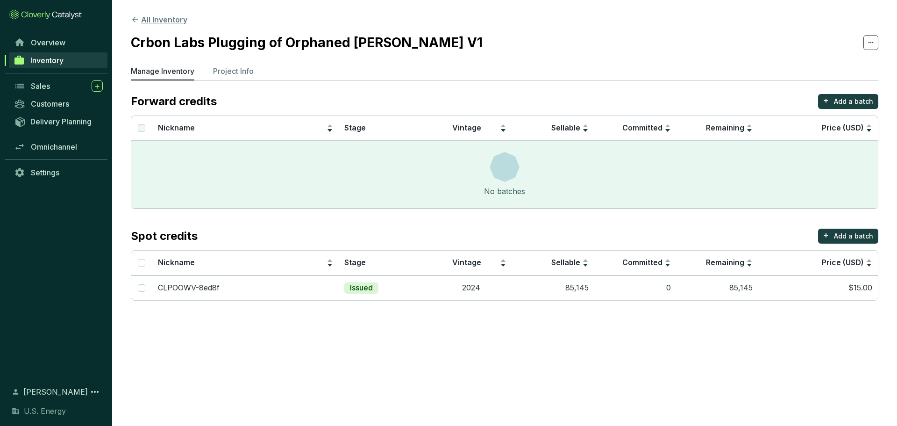
click at [144, 19] on button "All Inventory" at bounding box center [159, 19] width 57 height 11
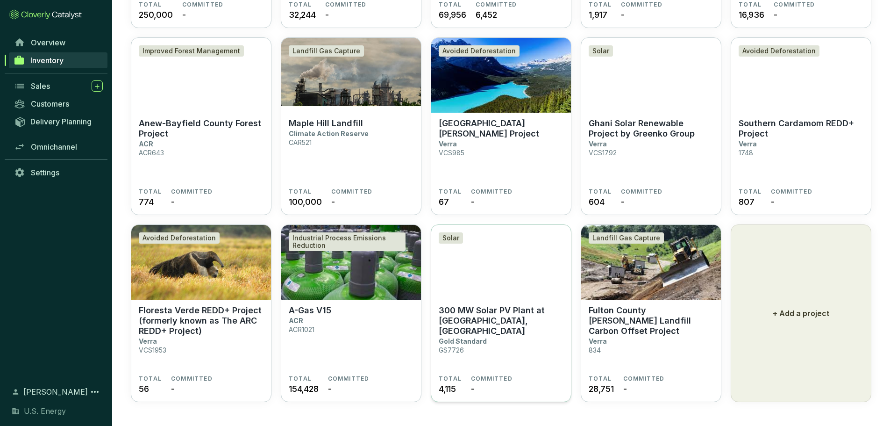
scroll to position [424, 0]
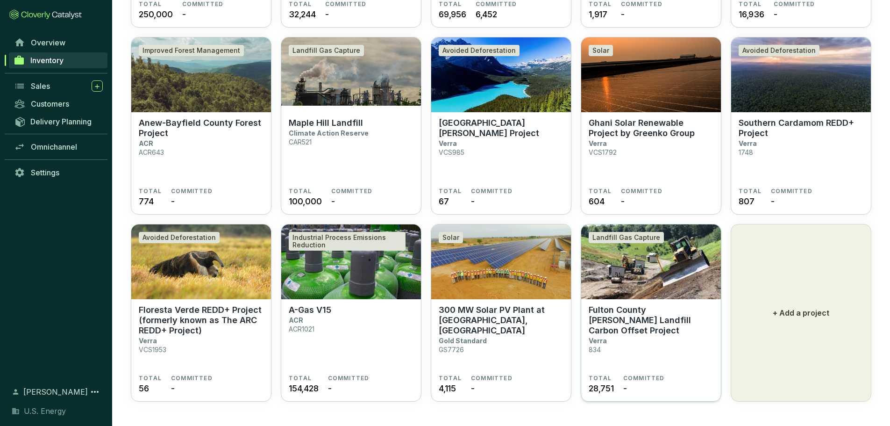
click at [624, 315] on p "Fulton County [PERSON_NAME] Landfill Carbon Offset Project" at bounding box center [651, 320] width 125 height 31
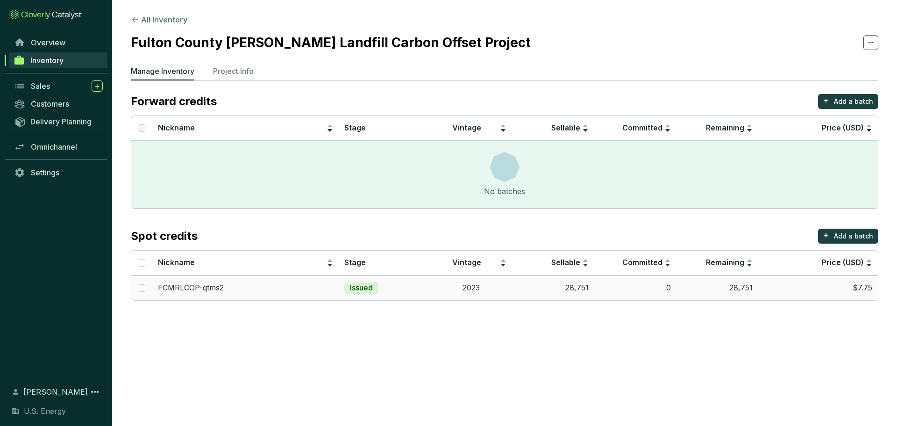
click at [861, 287] on td "$7.75" at bounding box center [819, 287] width 120 height 25
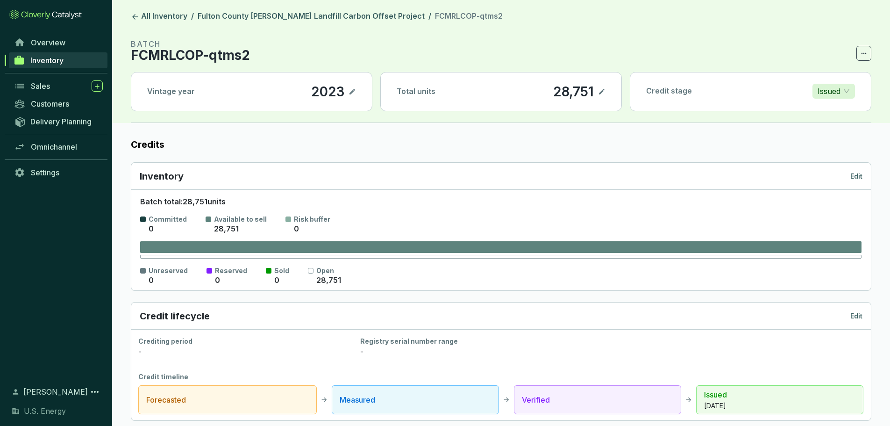
click at [48, 61] on span "Inventory" at bounding box center [46, 60] width 33 height 9
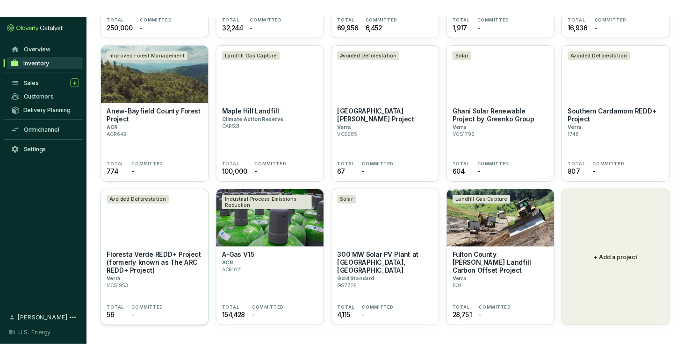
scroll to position [424, 0]
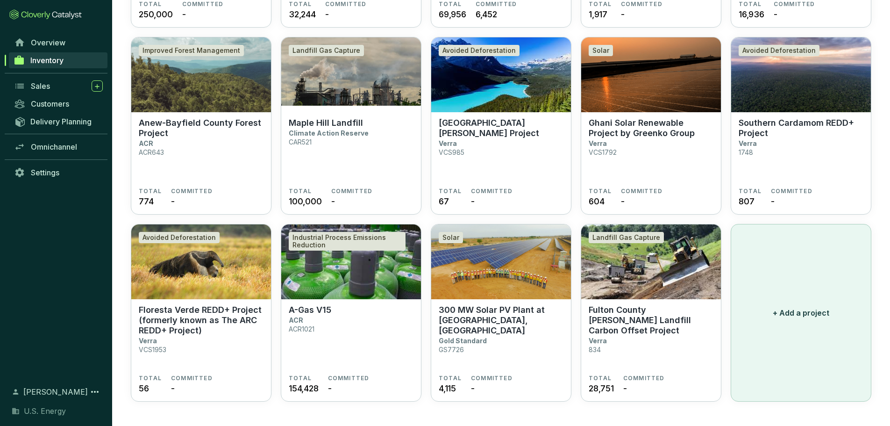
click at [788, 316] on p "+ Add a project" at bounding box center [801, 312] width 57 height 11
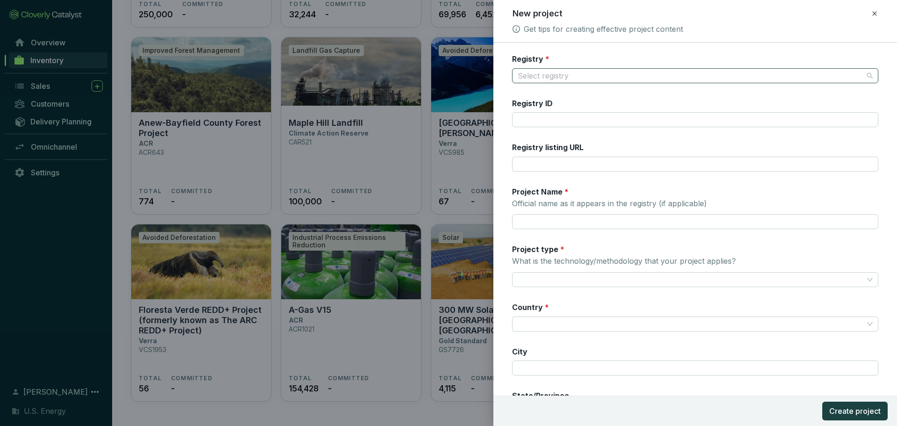
click at [547, 77] on input "Registry *" at bounding box center [691, 76] width 346 height 14
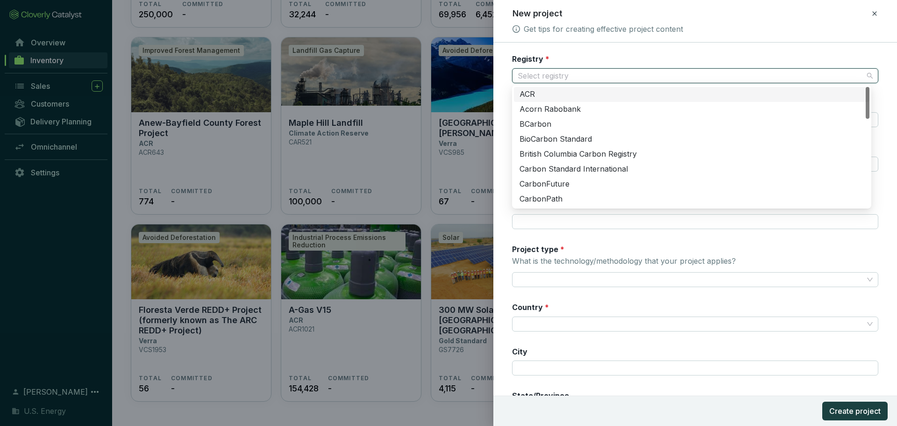
click at [547, 77] on input "Registry *" at bounding box center [691, 76] width 346 height 14
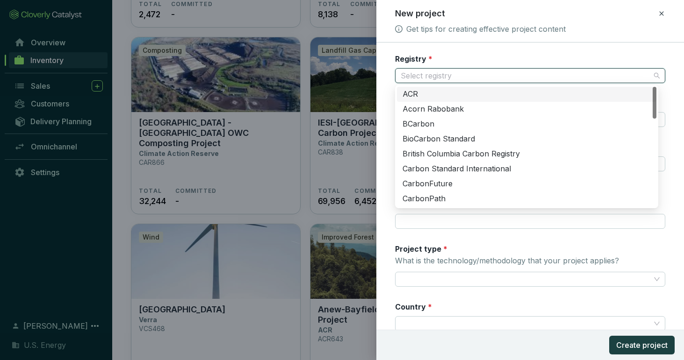
click at [414, 95] on div "ACR" at bounding box center [526, 94] width 248 height 10
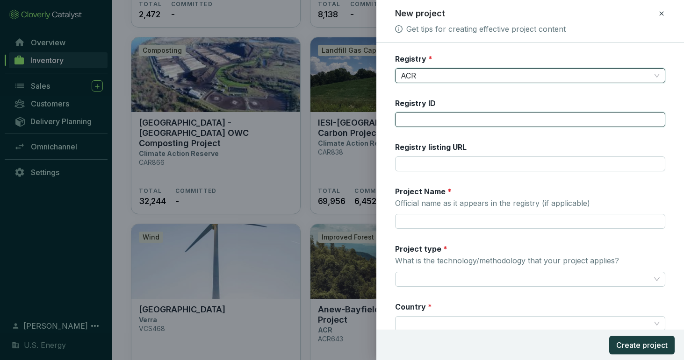
click at [411, 121] on input "Registry ID" at bounding box center [530, 119] width 270 height 15
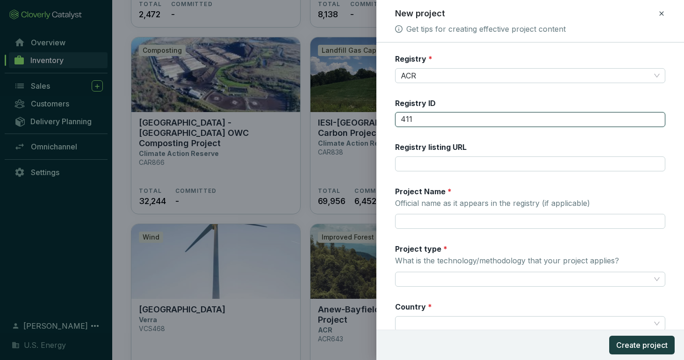
type input "411"
click at [504, 100] on div "Registry ID 411" at bounding box center [530, 112] width 270 height 29
click at [513, 92] on div "Registry * ACR Registry ID 411 Registry listing URL Project Name * Official nam…" at bounding box center [530, 270] width 270 height 433
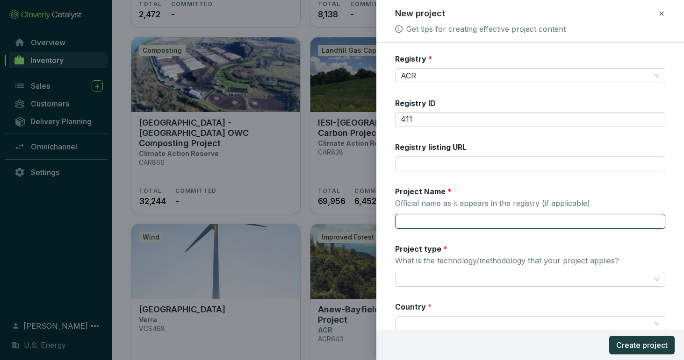
click at [429, 220] on input "Project Name * Official name as it appears in the registry (if applicable)" at bounding box center [530, 221] width 270 height 15
paste input "[GEOGRAPHIC_DATA] Landfill GHG Offset Project"
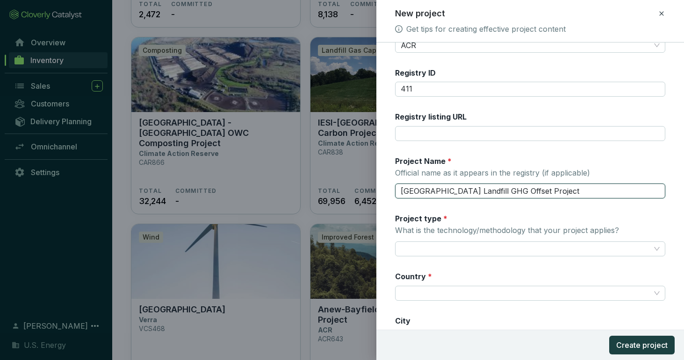
scroll to position [47, 0]
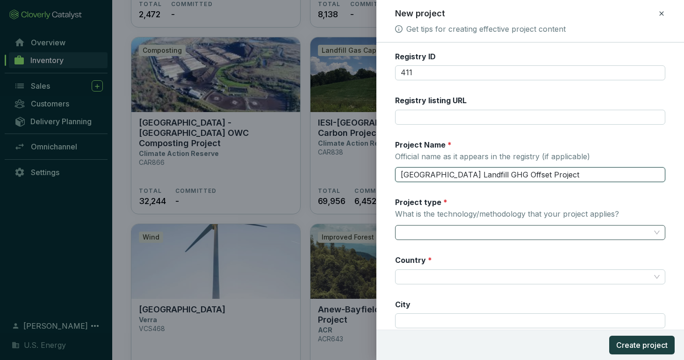
click at [649, 234] on span at bounding box center [530, 233] width 259 height 14
type input "[GEOGRAPHIC_DATA] Landfill GHG Offset Project"
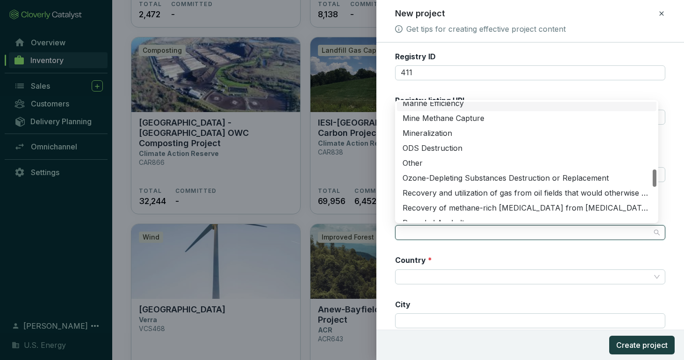
scroll to position [408, 0]
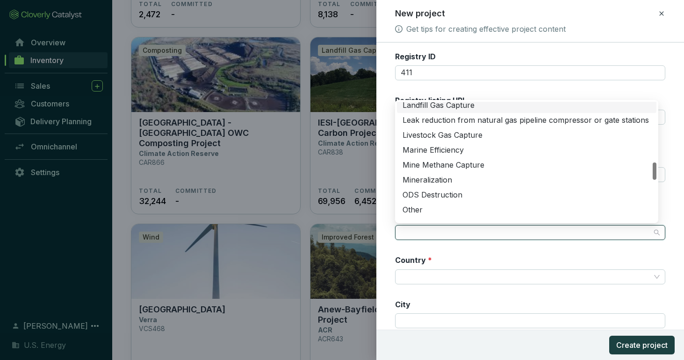
click at [440, 107] on div "Landfill Gas Capture" at bounding box center [526, 105] width 248 height 10
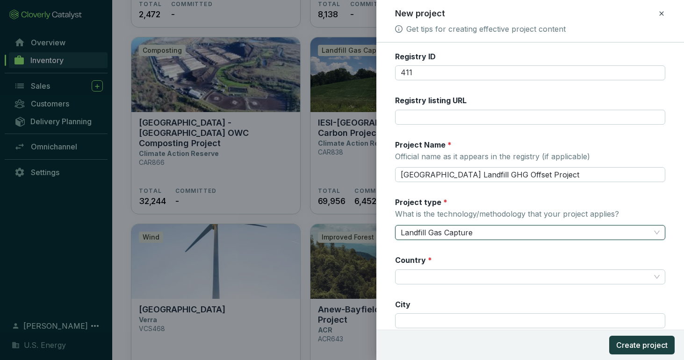
click at [545, 140] on div "Project Name * Official name as it appears in the registry (if applicable)" at bounding box center [492, 152] width 195 height 24
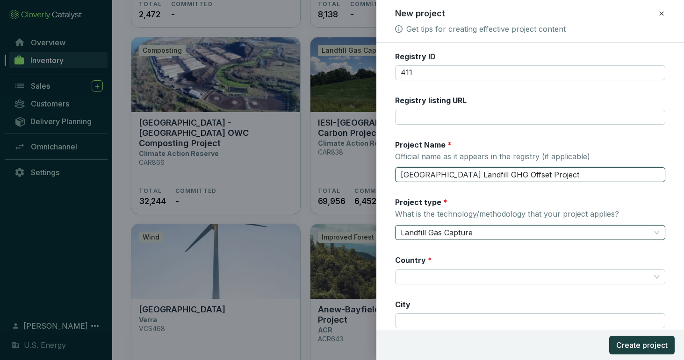
click at [545, 167] on input "[GEOGRAPHIC_DATA] Landfill GHG Offset Project" at bounding box center [530, 174] width 270 height 15
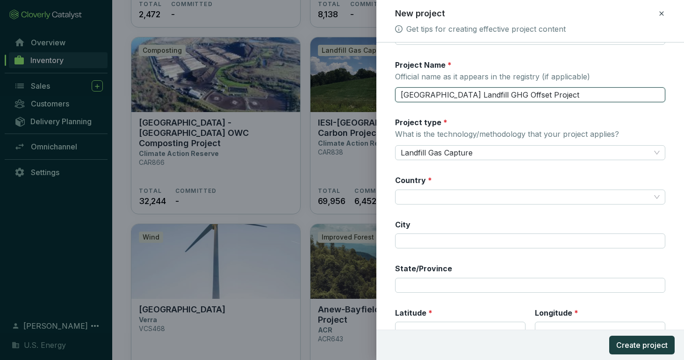
scroll to position [140, 0]
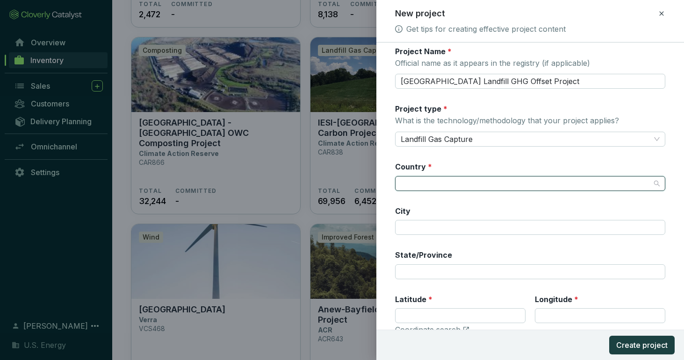
click at [473, 183] on input "Country *" at bounding box center [526, 184] width 250 height 14
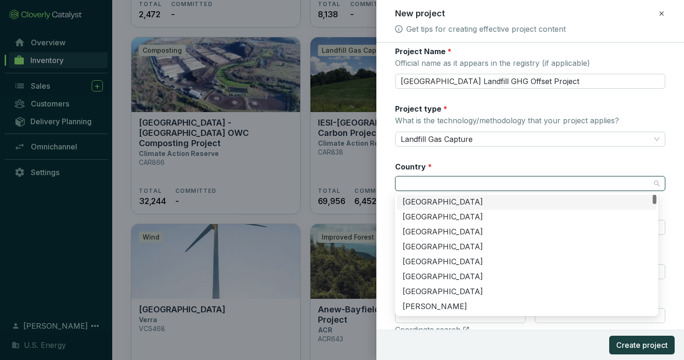
type input "United States"
type input "Reno"
type input "NV"
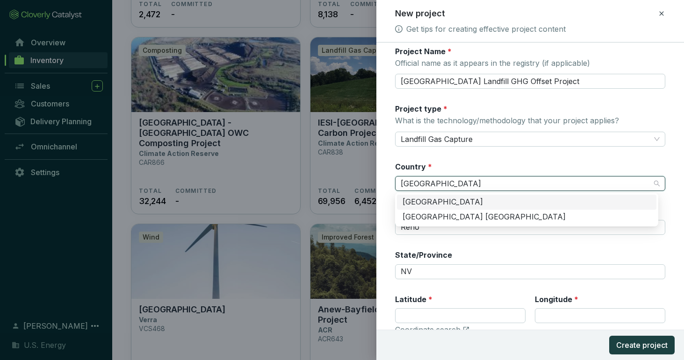
click at [462, 203] on div "[GEOGRAPHIC_DATA]" at bounding box center [526, 202] width 248 height 10
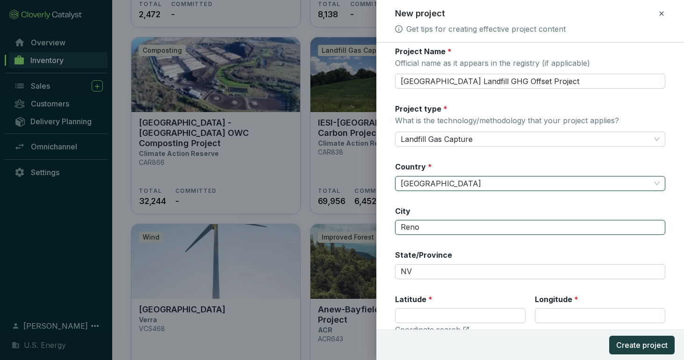
click at [440, 228] on input "Reno" at bounding box center [530, 227] width 270 height 15
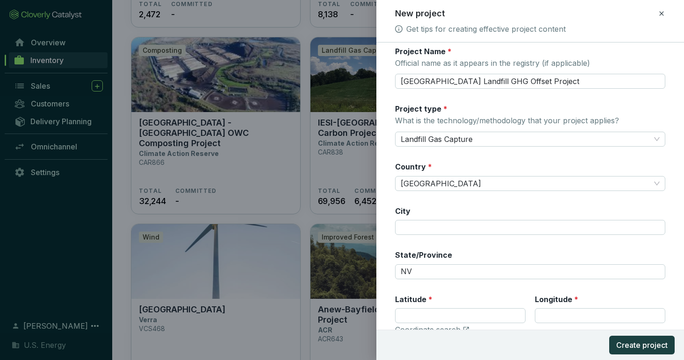
click at [459, 209] on div "City" at bounding box center [530, 220] width 270 height 29
click at [418, 232] on input "City" at bounding box center [530, 227] width 270 height 15
type input "Bath"
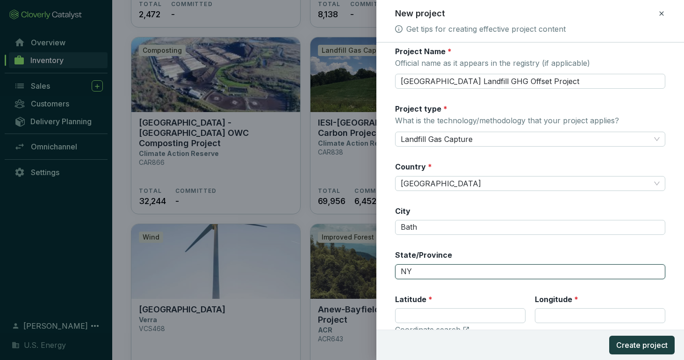
type input "NY"
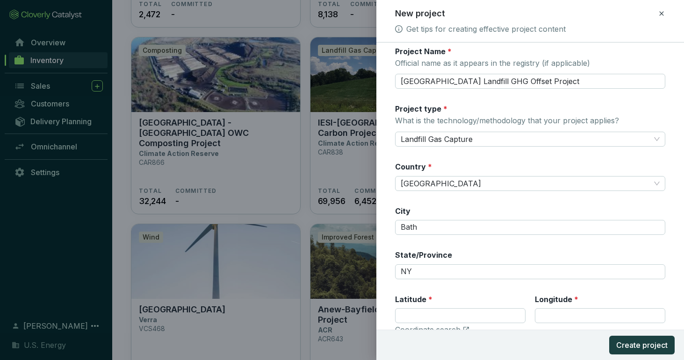
click at [456, 209] on div "City Bath" at bounding box center [530, 220] width 270 height 29
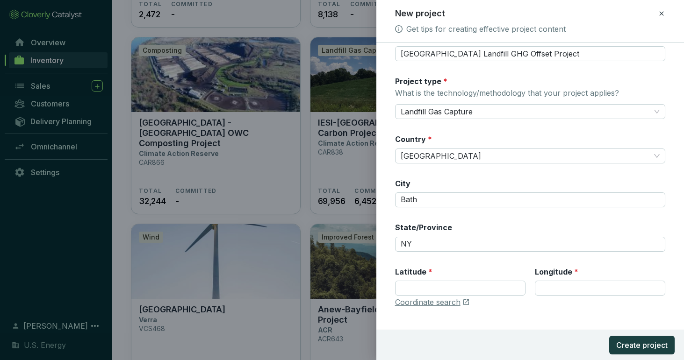
scroll to position [183, 0]
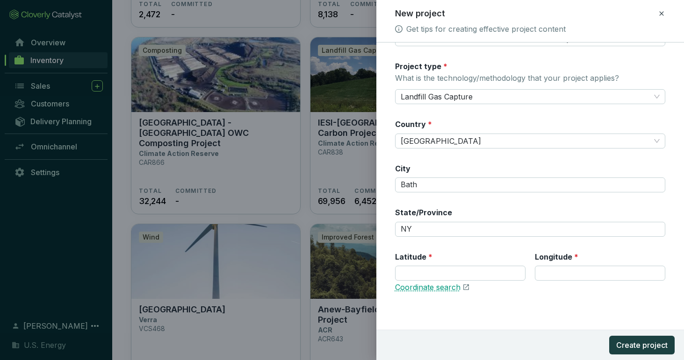
click at [438, 289] on link "Coordinate search" at bounding box center [427, 288] width 65 height 10
click at [417, 273] on input "Latitude *" at bounding box center [460, 273] width 130 height 15
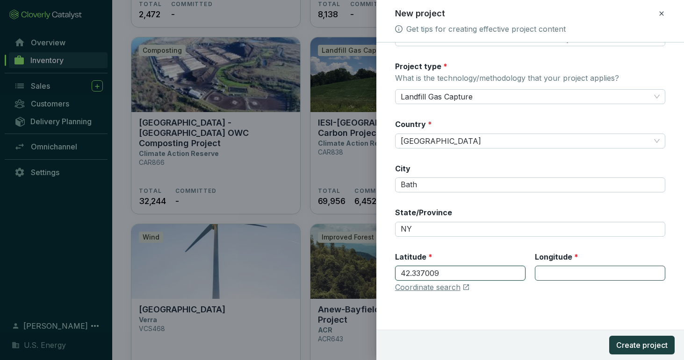
type input "42.337009"
click at [566, 277] on input "Longitude *" at bounding box center [600, 273] width 130 height 15
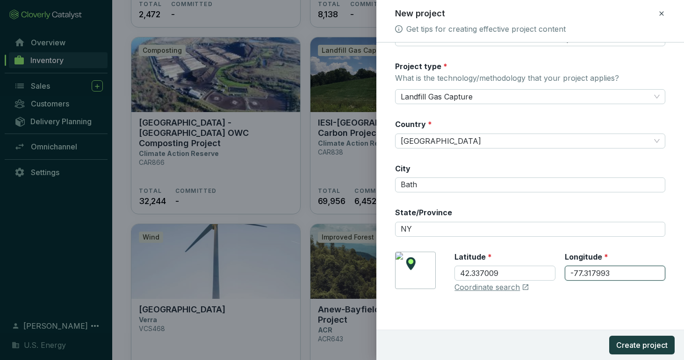
type input "-77.317993"
click at [550, 238] on div "Registry * ACR Registry ID 411 Registry listing URL Project Name * Official nam…" at bounding box center [530, 87] width 270 height 433
drag, startPoint x: 558, startPoint y: 322, endPoint x: 594, endPoint y: 326, distance: 35.8
click at [558, 321] on form "Registry * ACR Registry ID 411 Registry listing URL Project Name * Official nam…" at bounding box center [530, 110] width 308 height 478
click at [640, 340] on span "Create project" at bounding box center [641, 345] width 51 height 11
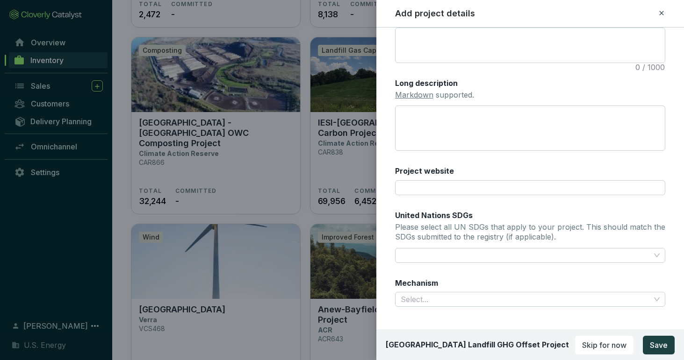
scroll to position [227, 0]
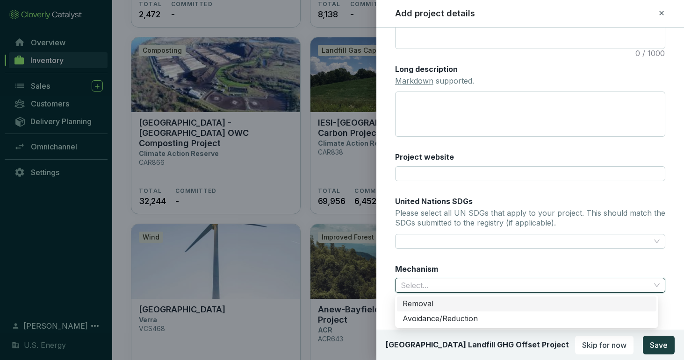
click at [611, 281] on input "Mechanism" at bounding box center [526, 286] width 250 height 14
click at [438, 320] on div "Avoidance/Reduction" at bounding box center [526, 319] width 248 height 10
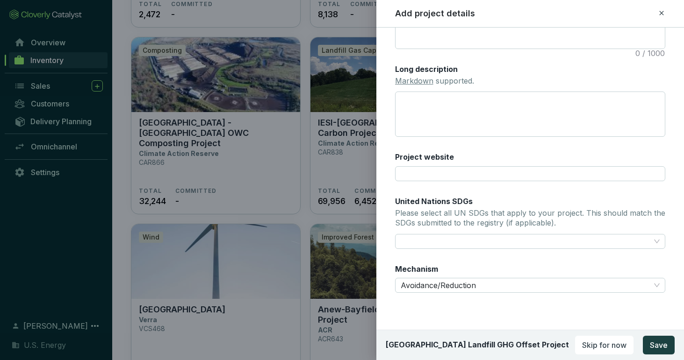
click at [443, 255] on div "Main image Recommended pixel size is: 1600 x 1200. Maximum supported file size …" at bounding box center [530, 58] width 270 height 493
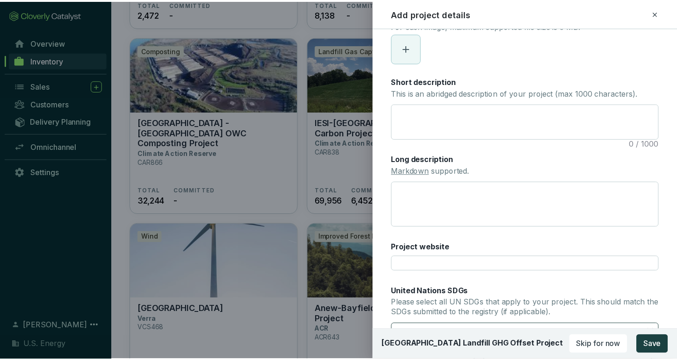
scroll to position [134, 0]
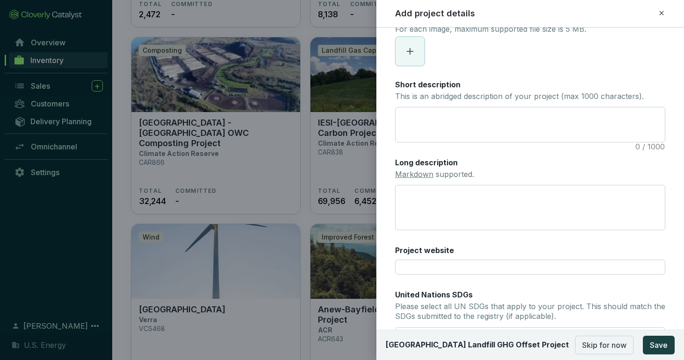
click at [607, 345] on span "Skip for now" at bounding box center [604, 345] width 44 height 11
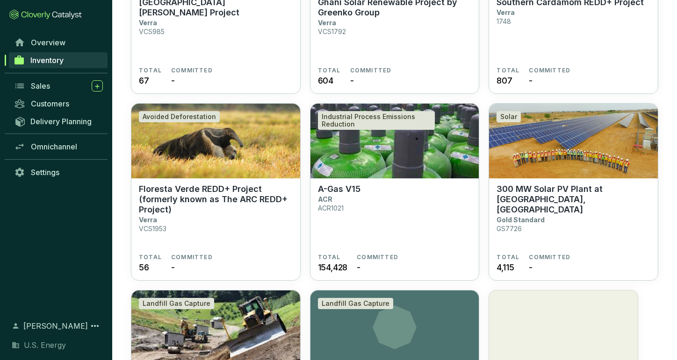
scroll to position [1051, 0]
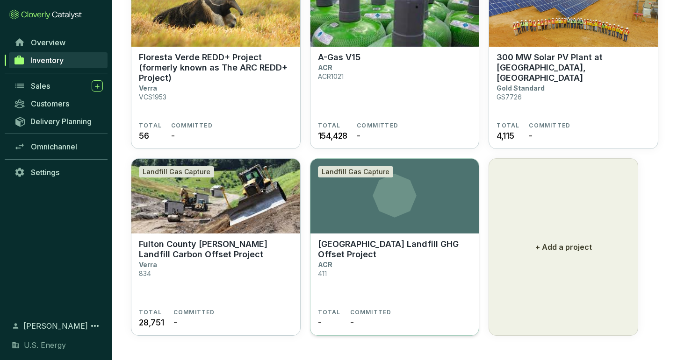
click at [356, 253] on p "[GEOGRAPHIC_DATA] Landfill GHG Offset Project" at bounding box center [395, 249] width 154 height 21
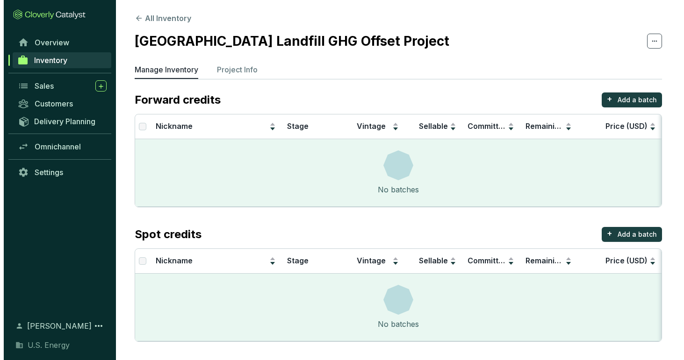
scroll to position [2, 0]
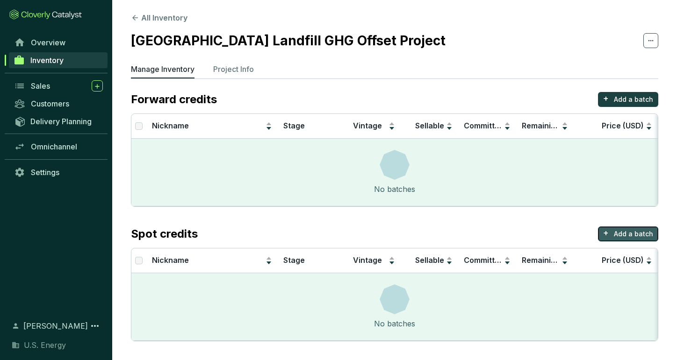
click at [623, 236] on p "Add a batch" at bounding box center [633, 233] width 39 height 9
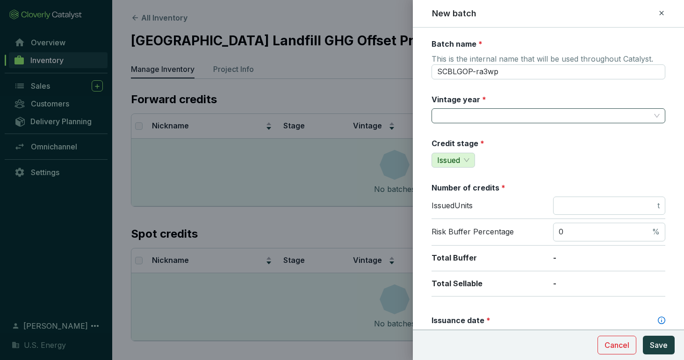
click at [486, 113] on input "Vintage year *" at bounding box center [543, 116] width 213 height 14
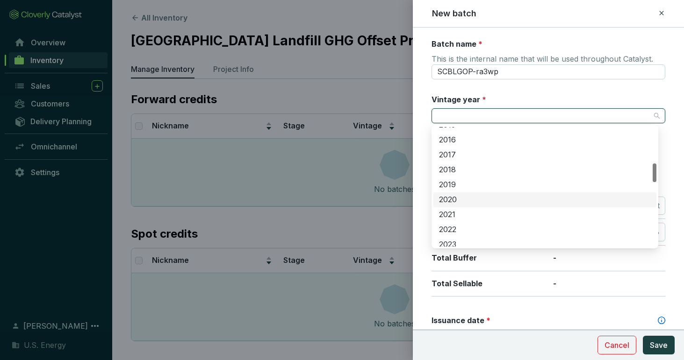
scroll to position [280, 0]
click at [462, 197] on div "2023" at bounding box center [545, 198] width 212 height 10
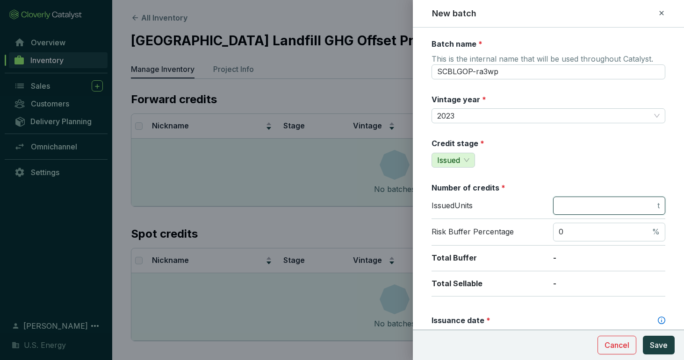
click at [580, 208] on input "number" at bounding box center [606, 206] width 97 height 10
type input "66070"
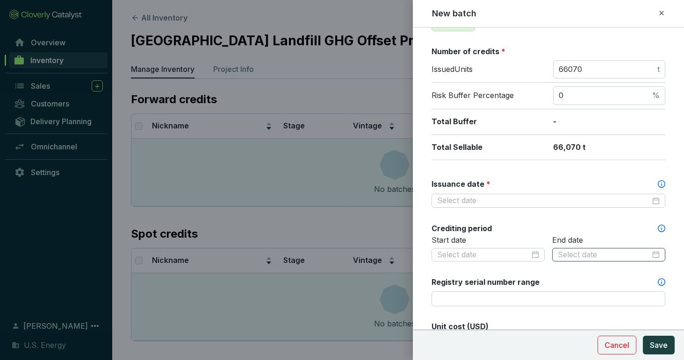
scroll to position [140, 0]
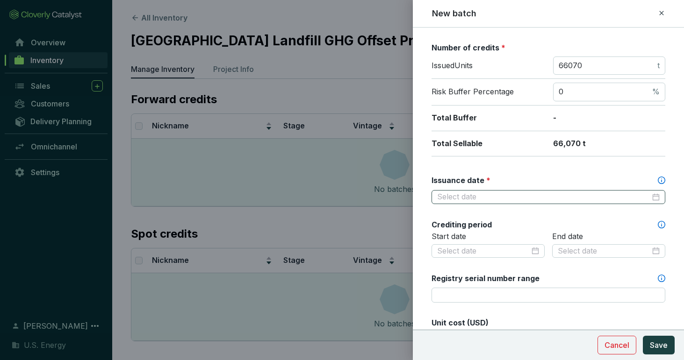
click at [647, 197] on div at bounding box center [548, 197] width 222 height 10
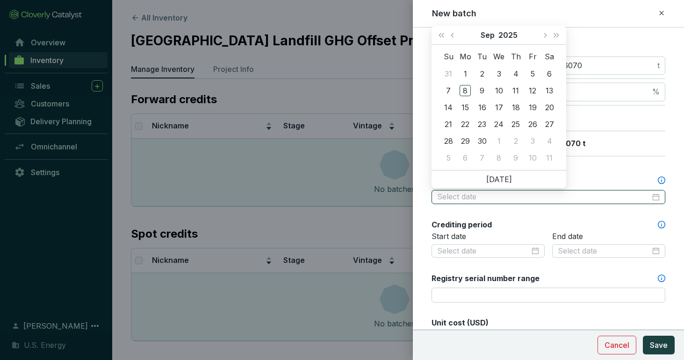
click at [647, 197] on div at bounding box center [548, 197] width 222 height 10
type input "[DATE]"
click at [658, 19] on div "New batch" at bounding box center [548, 13] width 233 height 12
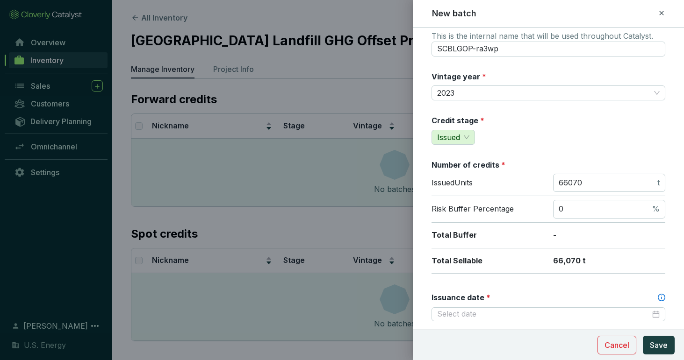
scroll to position [0, 0]
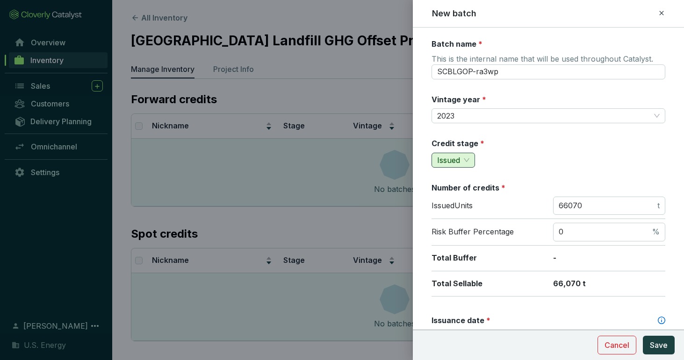
click at [460, 157] on span "Issued" at bounding box center [448, 160] width 23 height 9
click at [458, 158] on span "Issued" at bounding box center [448, 160] width 23 height 9
click at [492, 150] on div "Credit stage * Issued" at bounding box center [548, 152] width 234 height 29
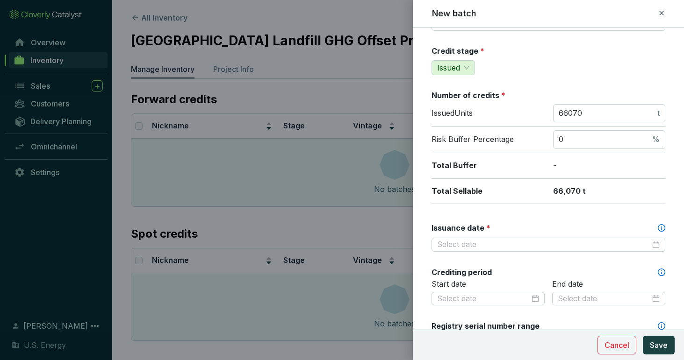
scroll to position [93, 0]
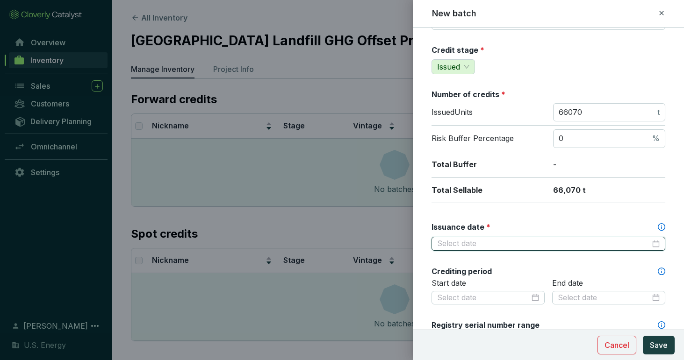
click at [486, 243] on input "Issuance date *" at bounding box center [543, 244] width 213 height 10
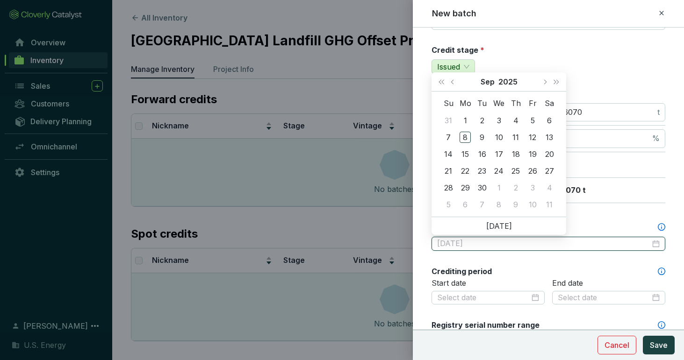
type input "2025-09-06"
click at [547, 48] on div "Credit stage * Issued" at bounding box center [548, 59] width 234 height 29
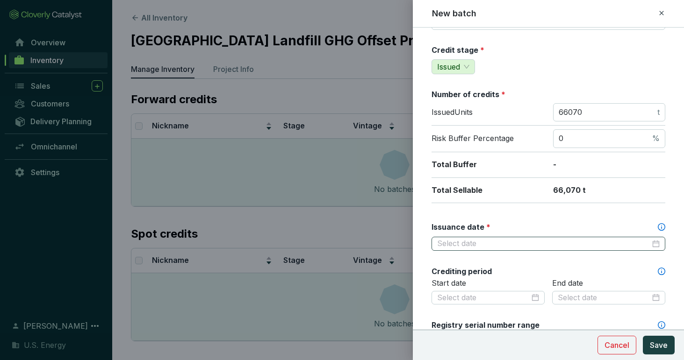
click at [650, 244] on div at bounding box center [548, 244] width 222 height 10
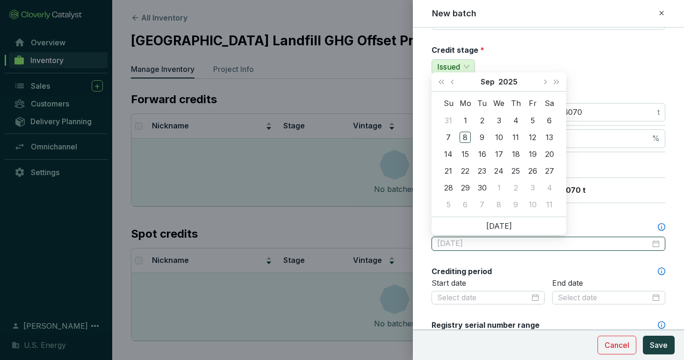
type input "2025-09-02"
click at [542, 81] on button "Next month (PageDown)" at bounding box center [544, 81] width 12 height 19
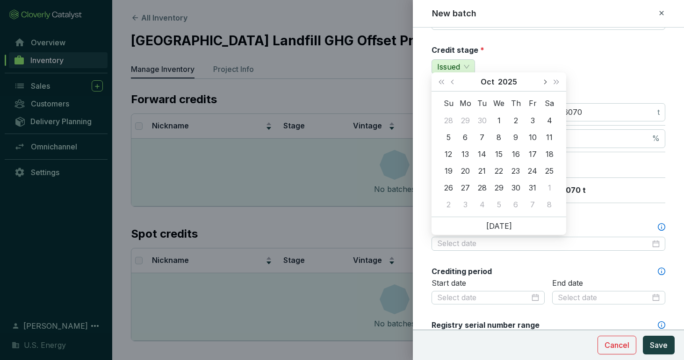
click at [542, 81] on button "Next month (PageDown)" at bounding box center [544, 81] width 12 height 19
click at [451, 82] on span "Previous month (PageUp)" at bounding box center [453, 81] width 5 height 5
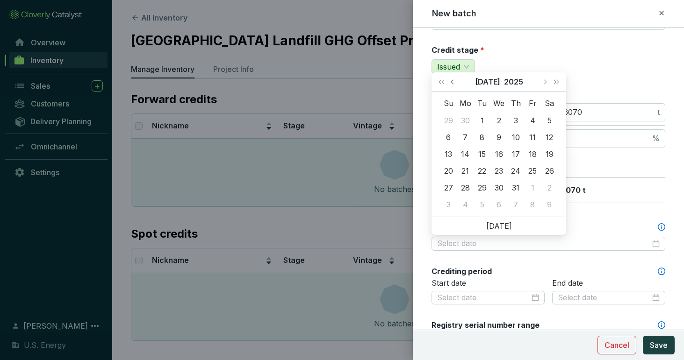
click at [451, 82] on span "Previous month (PageUp)" at bounding box center [453, 81] width 5 height 5
type input "2025-04-29"
click at [484, 186] on div "29" at bounding box center [481, 187] width 11 height 11
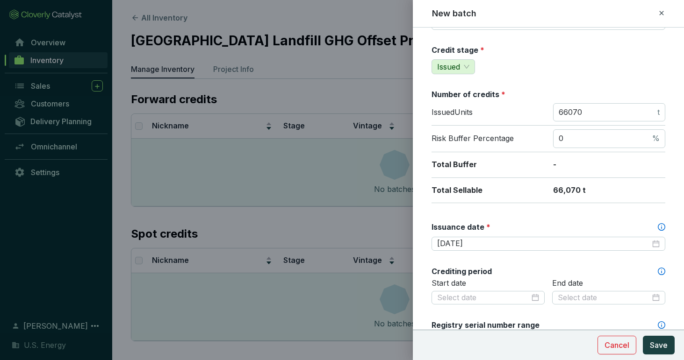
click at [567, 217] on div "Batch name * This is the internal name that will be used throughout Catalyst. S…" at bounding box center [548, 297] width 234 height 705
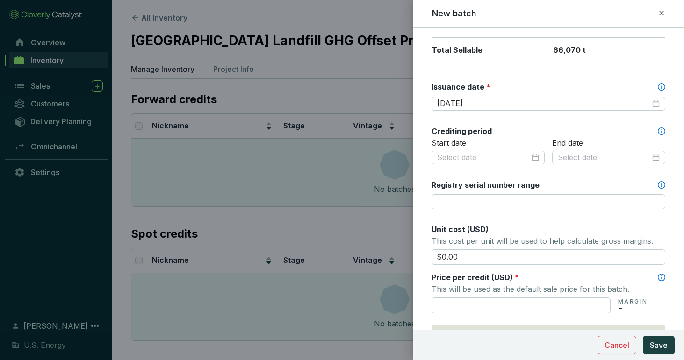
scroll to position [280, 0]
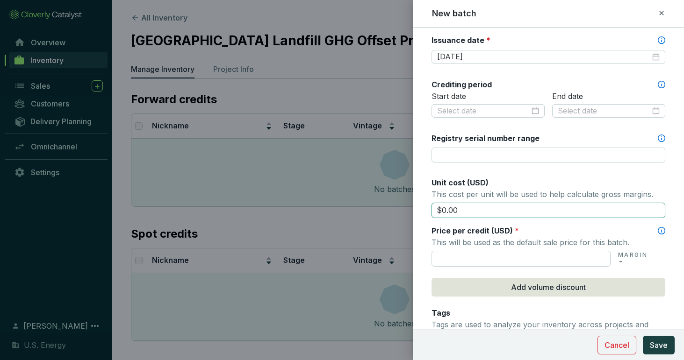
click at [481, 217] on input "$0.00" at bounding box center [548, 211] width 234 height 16
click at [481, 212] on input "$0.00" at bounding box center [548, 211] width 234 height 16
click at [479, 256] on input "text" at bounding box center [520, 259] width 179 height 16
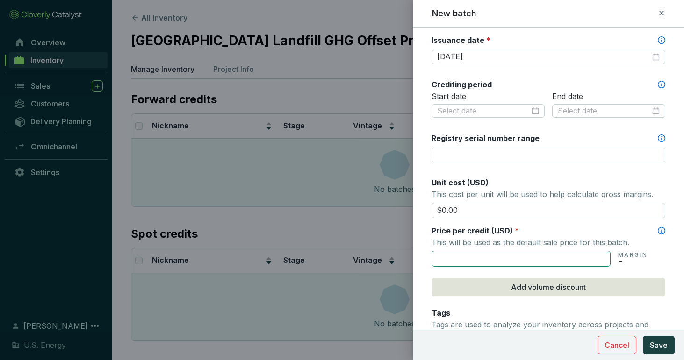
click at [462, 252] on input "text" at bounding box center [520, 259] width 179 height 16
type input "$7.75"
click at [527, 235] on div "Price per credit (USD) *" at bounding box center [548, 231] width 234 height 10
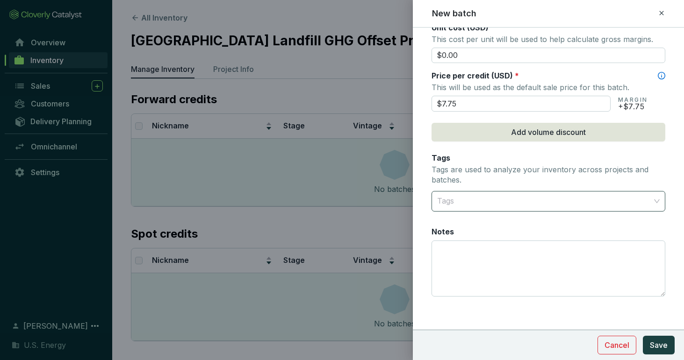
scroll to position [439, 0]
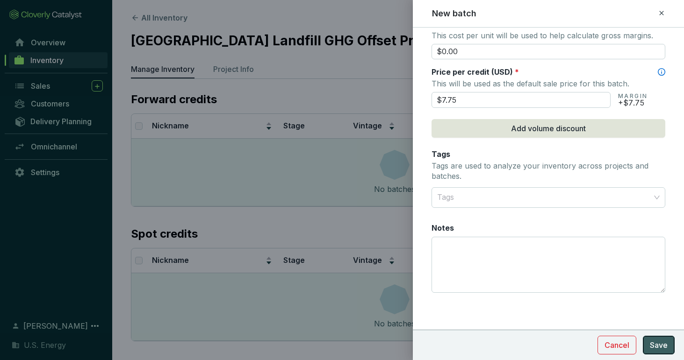
click at [667, 346] on span "Save" at bounding box center [659, 345] width 18 height 11
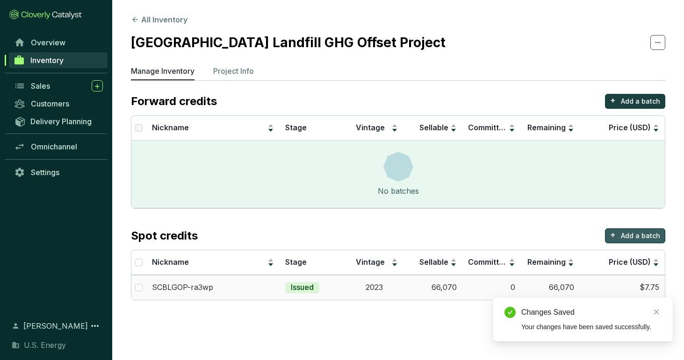
scroll to position [0, 0]
click at [633, 234] on p "Add a batch" at bounding box center [640, 235] width 39 height 9
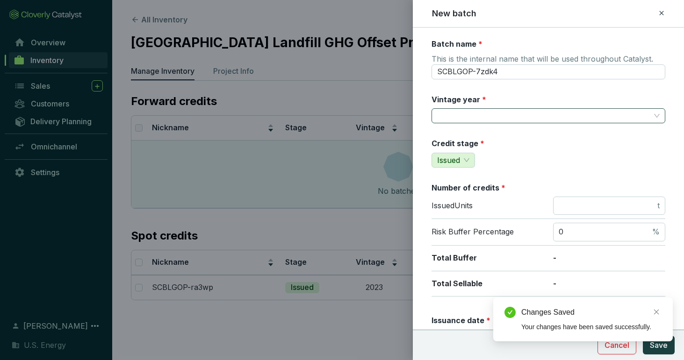
click at [465, 119] on input "Vintage year *" at bounding box center [543, 116] width 213 height 14
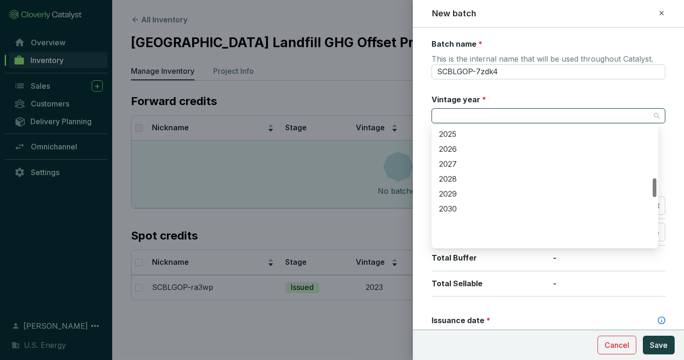
scroll to position [327, 0]
click at [461, 163] on div "2024" at bounding box center [545, 166] width 212 height 10
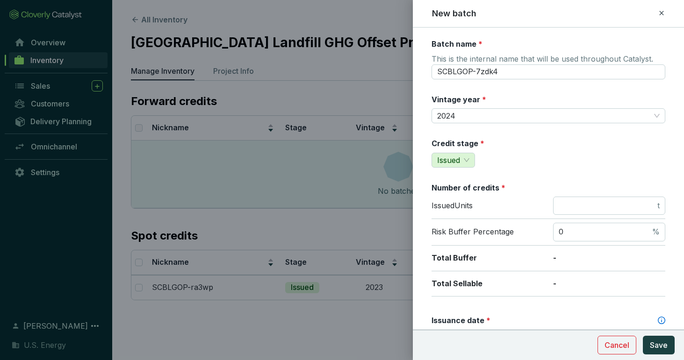
click at [530, 150] on div "Credit stage * Issued" at bounding box center [548, 152] width 234 height 29
click at [634, 206] on input "number" at bounding box center [606, 206] width 97 height 10
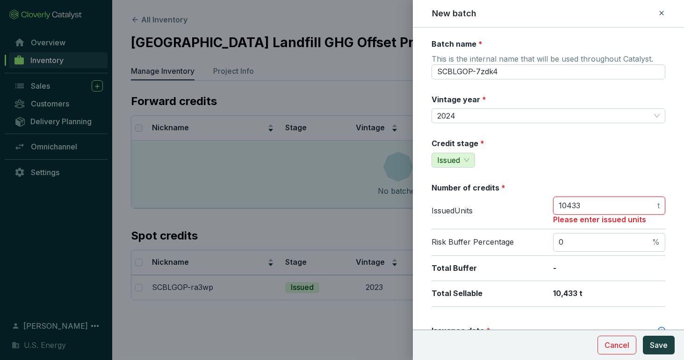
type input "10433"
click at [585, 164] on div "Credit stage * Issued" at bounding box center [548, 152] width 234 height 29
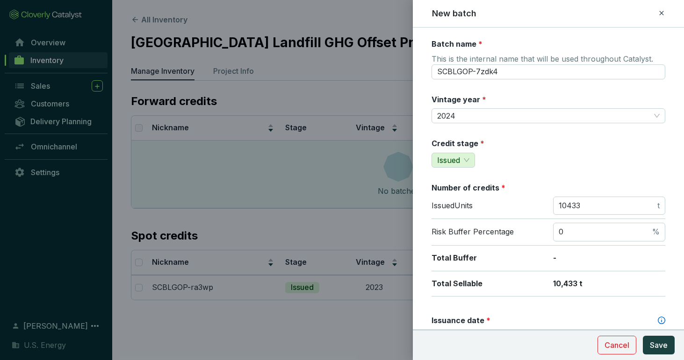
scroll to position [93, 0]
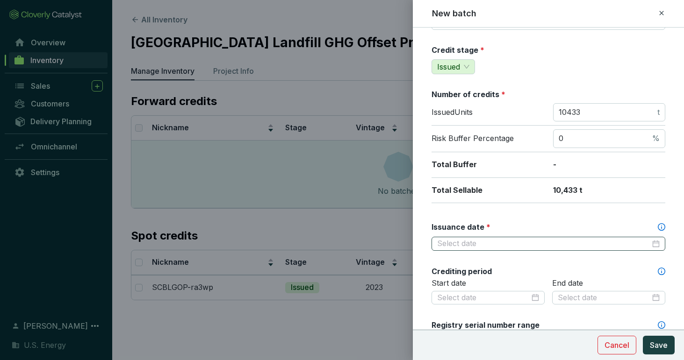
click at [646, 247] on div at bounding box center [548, 244] width 222 height 10
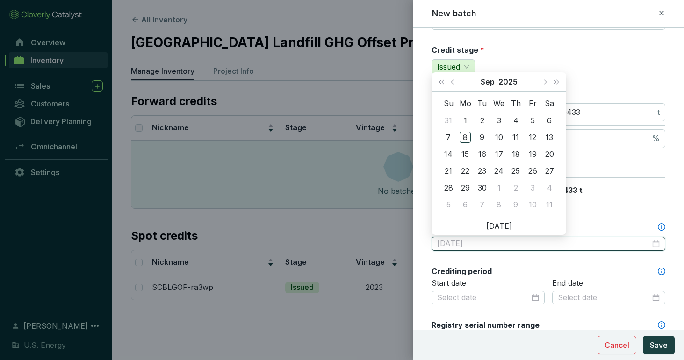
type input "2025-09-03"
click at [449, 78] on button "Previous month (PageUp)" at bounding box center [453, 81] width 12 height 19
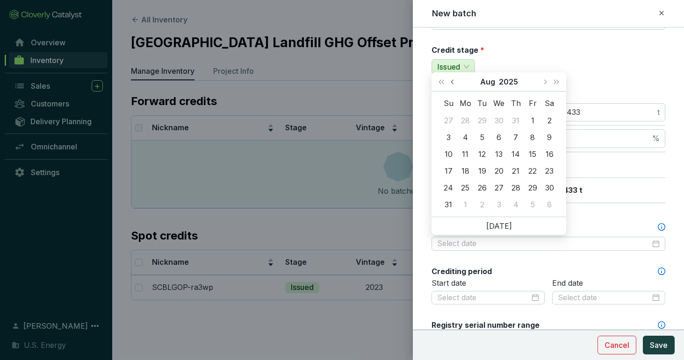
click at [449, 78] on button "Previous month (PageUp)" at bounding box center [453, 81] width 12 height 19
type input "2025-04-29"
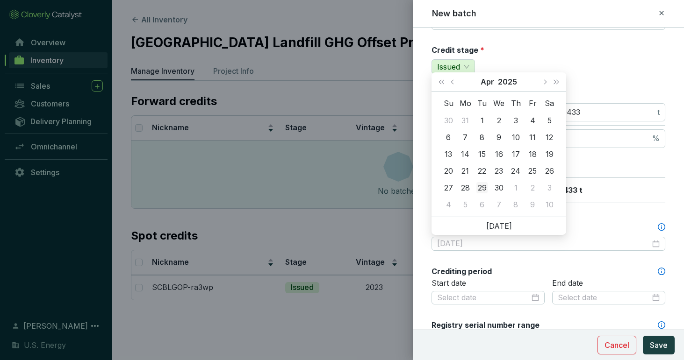
click at [481, 190] on div "29" at bounding box center [481, 187] width 11 height 11
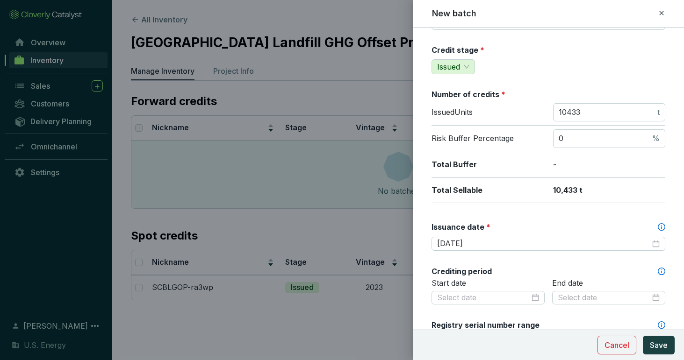
click at [563, 216] on div "Batch name * This is the internal name that will be used throughout Catalyst. S…" at bounding box center [548, 297] width 234 height 705
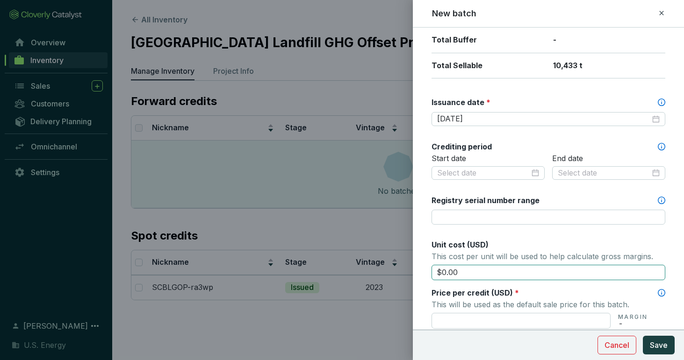
scroll to position [234, 0]
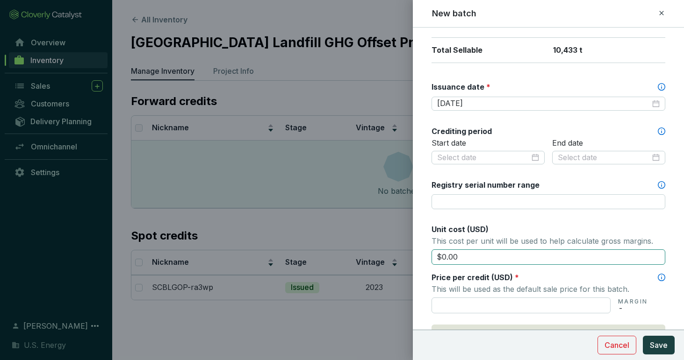
click at [456, 251] on input "$0.00" at bounding box center [548, 258] width 234 height 16
type input "$8.00"
click at [549, 237] on p "This cost per unit will be used to help calculate gross margins." at bounding box center [548, 241] width 234 height 13
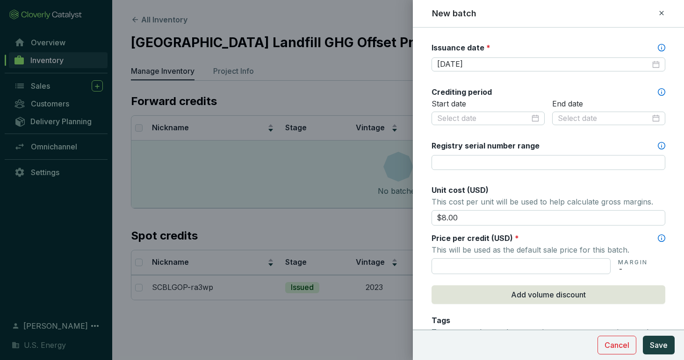
scroll to position [327, 0]
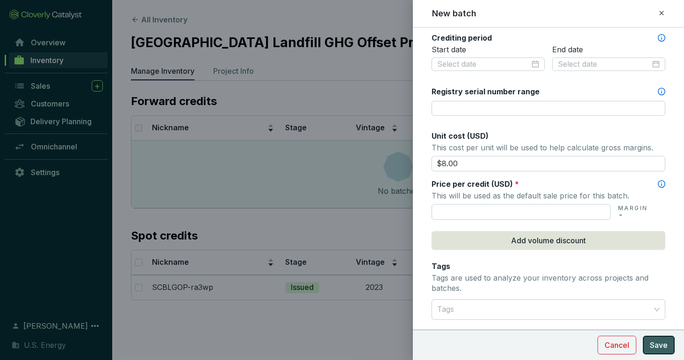
click at [655, 337] on button "Save" at bounding box center [659, 345] width 32 height 19
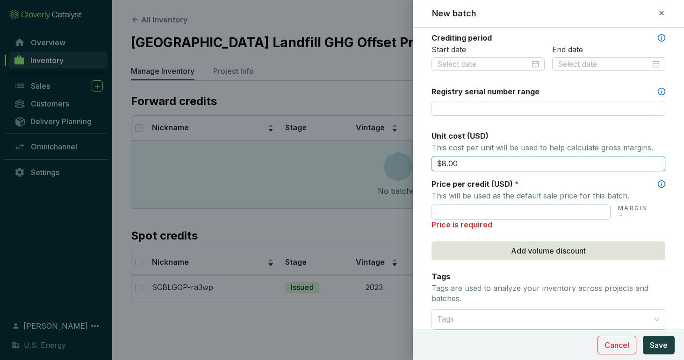
click at [473, 165] on input "$8.00" at bounding box center [548, 164] width 234 height 16
click at [505, 212] on input "text" at bounding box center [520, 212] width 179 height 16
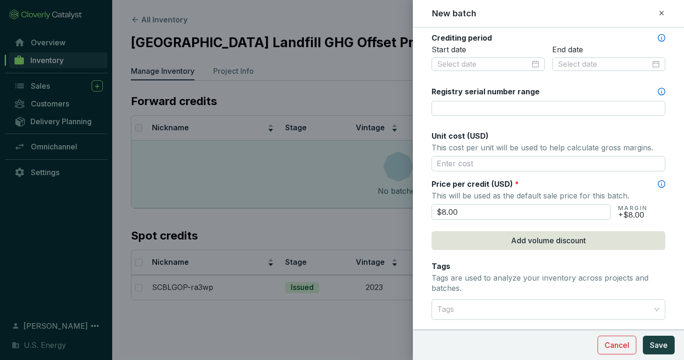
type input "$8.00"
click at [579, 173] on div "Batch name * This is the internal name that will be used throughout Catalyst. S…" at bounding box center [548, 64] width 234 height 705
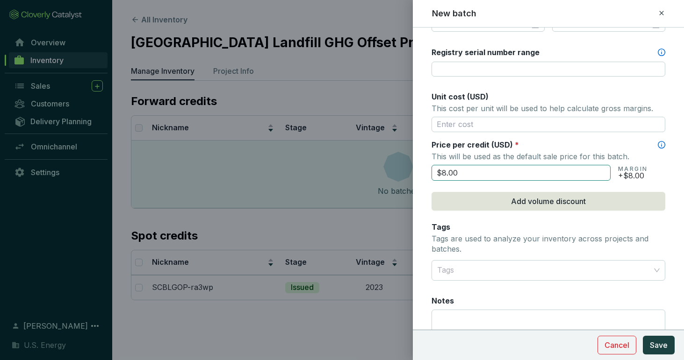
scroll to position [421, 0]
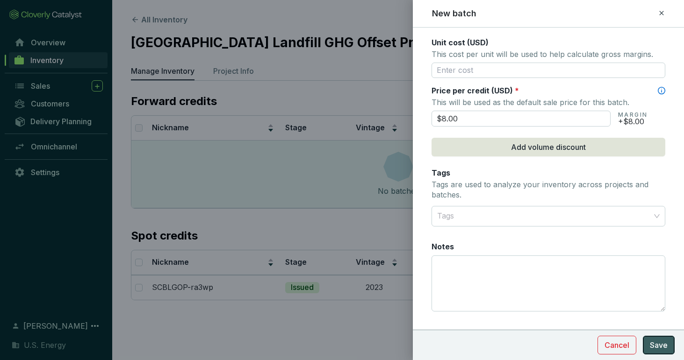
click at [660, 347] on span "Save" at bounding box center [659, 345] width 18 height 11
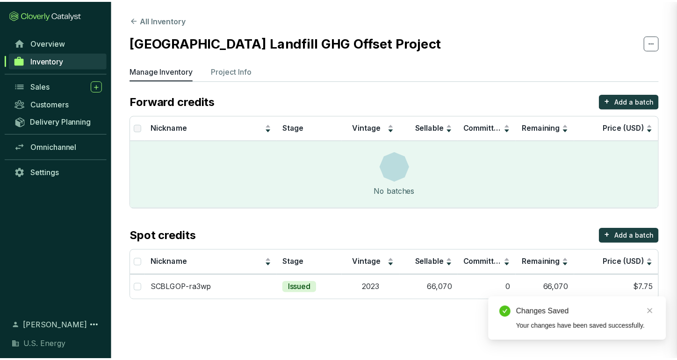
scroll to position [376, 0]
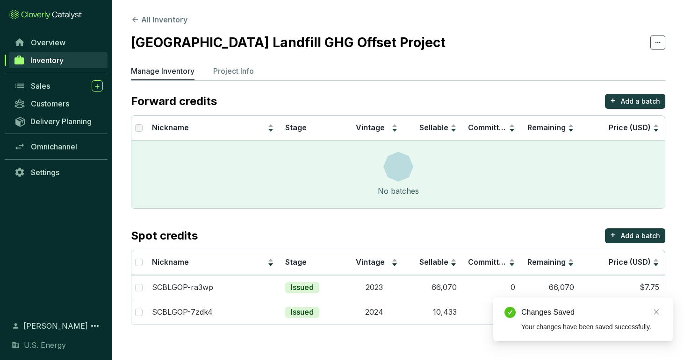
click at [588, 217] on section "Forward credits + Add a batch Nickname Stage Vintage Sellable Committed Remaini…" at bounding box center [398, 209] width 534 height 231
click at [654, 311] on icon "close" at bounding box center [656, 312] width 7 height 7
click at [53, 59] on span "Inventory" at bounding box center [46, 60] width 33 height 9
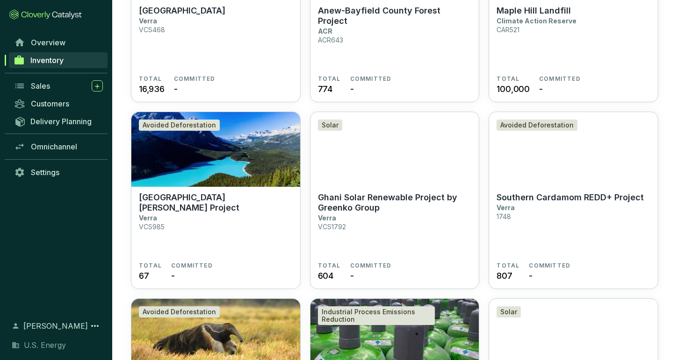
scroll to position [490, 0]
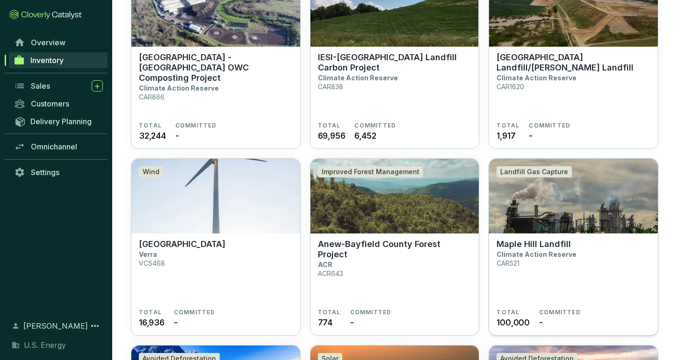
click at [564, 212] on img at bounding box center [573, 196] width 169 height 75
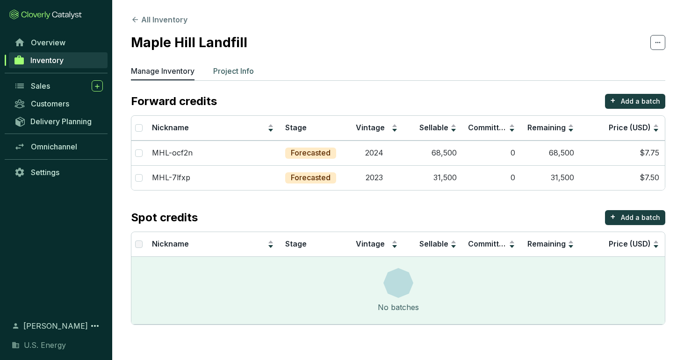
click at [238, 73] on p "Project Info" at bounding box center [233, 70] width 41 height 11
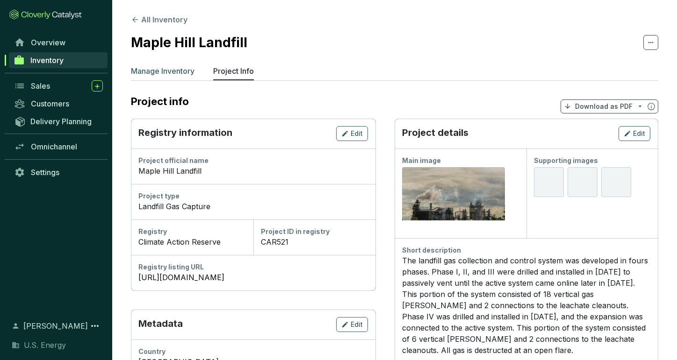
click at [177, 72] on p "Manage Inventory" at bounding box center [163, 70] width 64 height 11
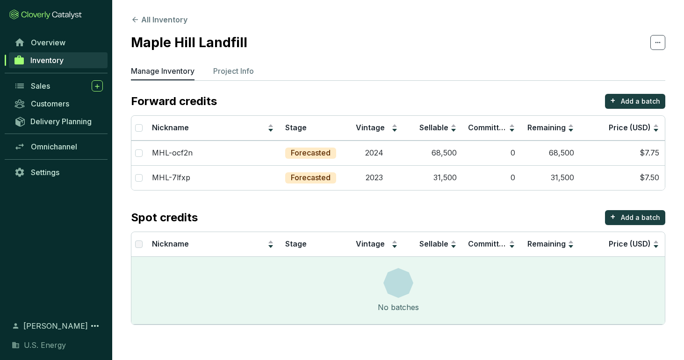
click at [243, 64] on section "All Inventory Maple Hill Landfill Manage Inventory Project Info Forward credits…" at bounding box center [398, 172] width 572 height 344
click at [242, 68] on p "Project Info" at bounding box center [233, 70] width 41 height 11
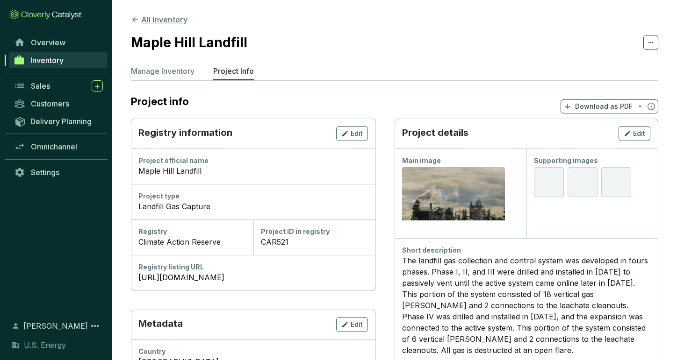
click at [143, 21] on button "All Inventory" at bounding box center [159, 19] width 57 height 11
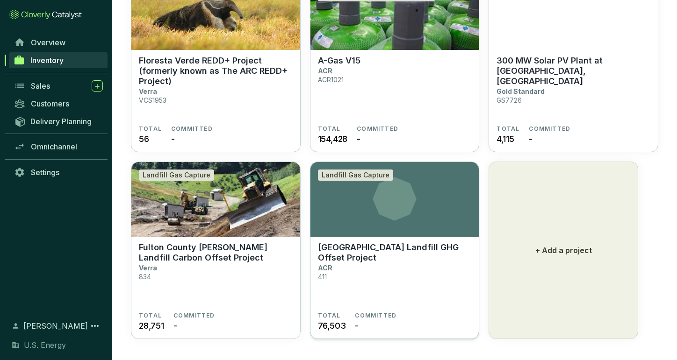
scroll to position [1051, 0]
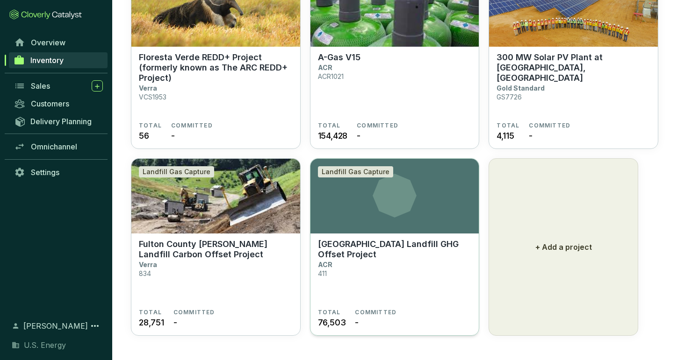
click at [387, 210] on icon at bounding box center [394, 196] width 44 height 44
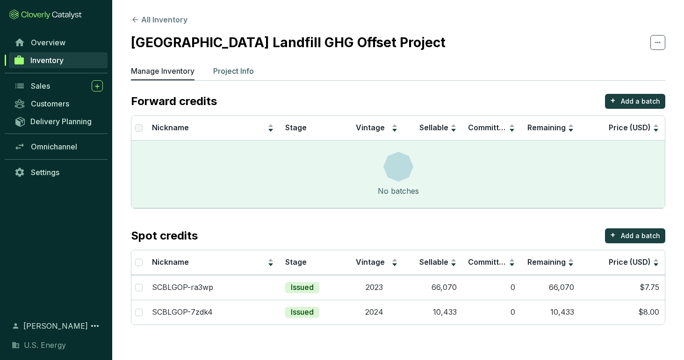
click at [228, 74] on p "Project Info" at bounding box center [233, 70] width 41 height 11
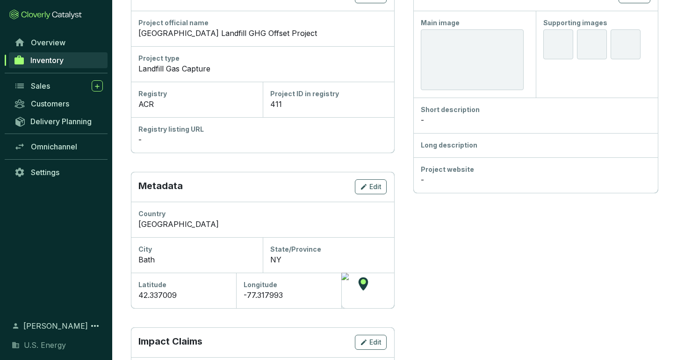
scroll to position [140, 0]
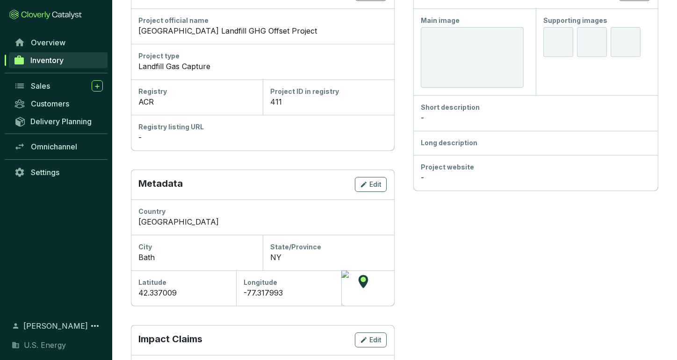
click at [195, 295] on div "42.337009" at bounding box center [183, 292] width 90 height 11
click at [196, 288] on div "42.337009" at bounding box center [183, 292] width 90 height 11
click at [373, 173] on div "Metadata Edit" at bounding box center [262, 185] width 263 height 30
click at [369, 184] on span "Edit" at bounding box center [375, 184] width 12 height 9
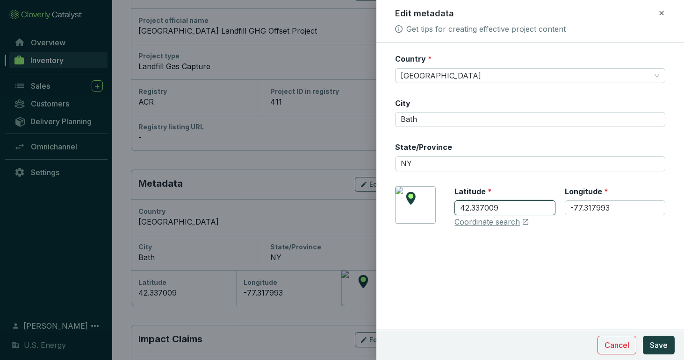
click at [510, 207] on input "42.337009" at bounding box center [504, 207] width 100 height 15
type input "42.33222"
click at [620, 208] on input "-77.317993" at bounding box center [615, 207] width 100 height 15
type input "-77.3854"
click at [643, 336] on button "Save" at bounding box center [659, 345] width 32 height 19
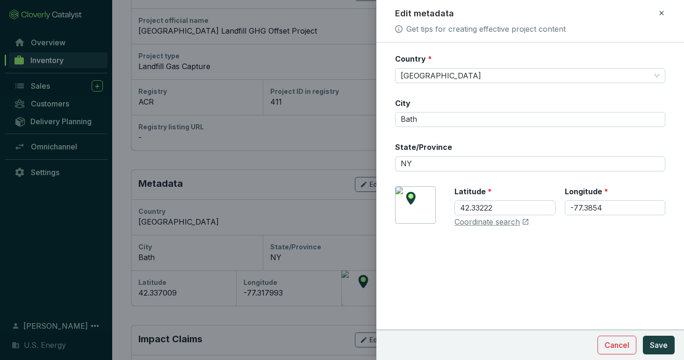
click at [570, 185] on div "Country * [GEOGRAPHIC_DATA] State/Province [GEOGRAPHIC_DATA] [GEOGRAPHIC_DATA] …" at bounding box center [530, 146] width 270 height 185
click at [659, 346] on span "Save" at bounding box center [659, 345] width 18 height 11
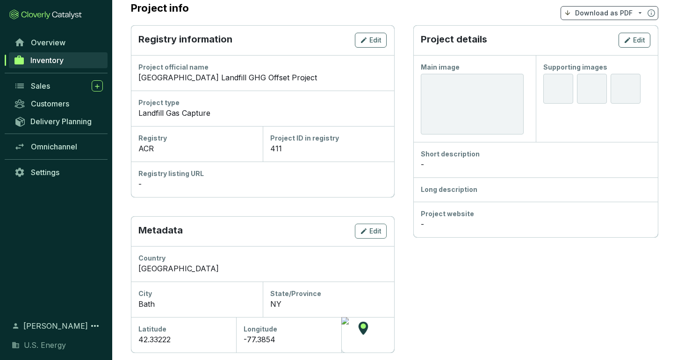
scroll to position [0, 0]
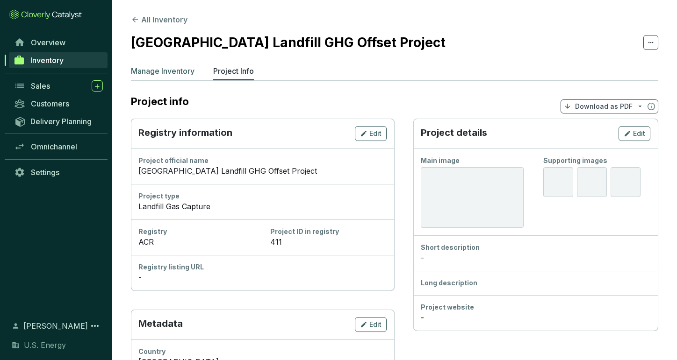
click at [153, 67] on p "Manage Inventory" at bounding box center [163, 70] width 64 height 11
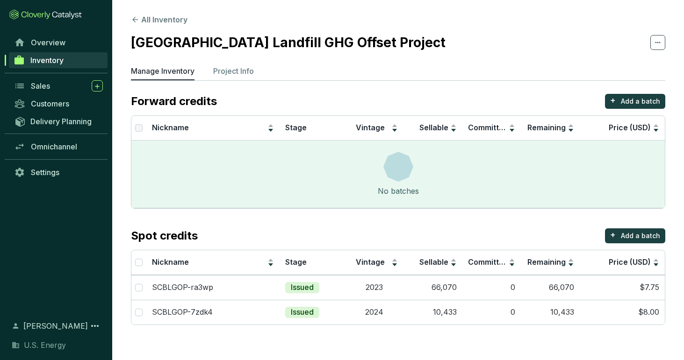
click at [49, 57] on span "Inventory" at bounding box center [46, 60] width 33 height 9
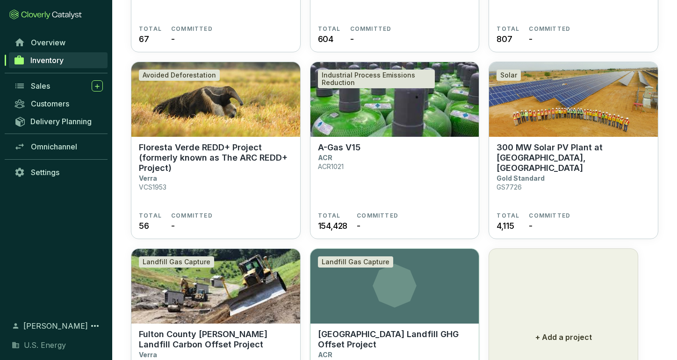
scroll to position [1051, 0]
